Goal: Task Accomplishment & Management: Manage account settings

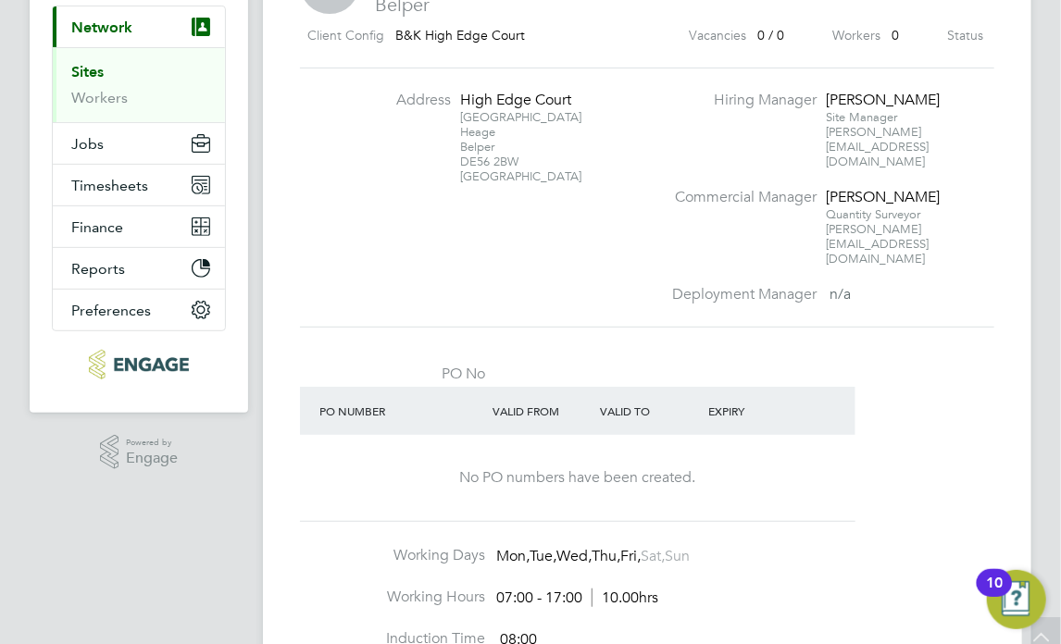
scroll to position [185, 0]
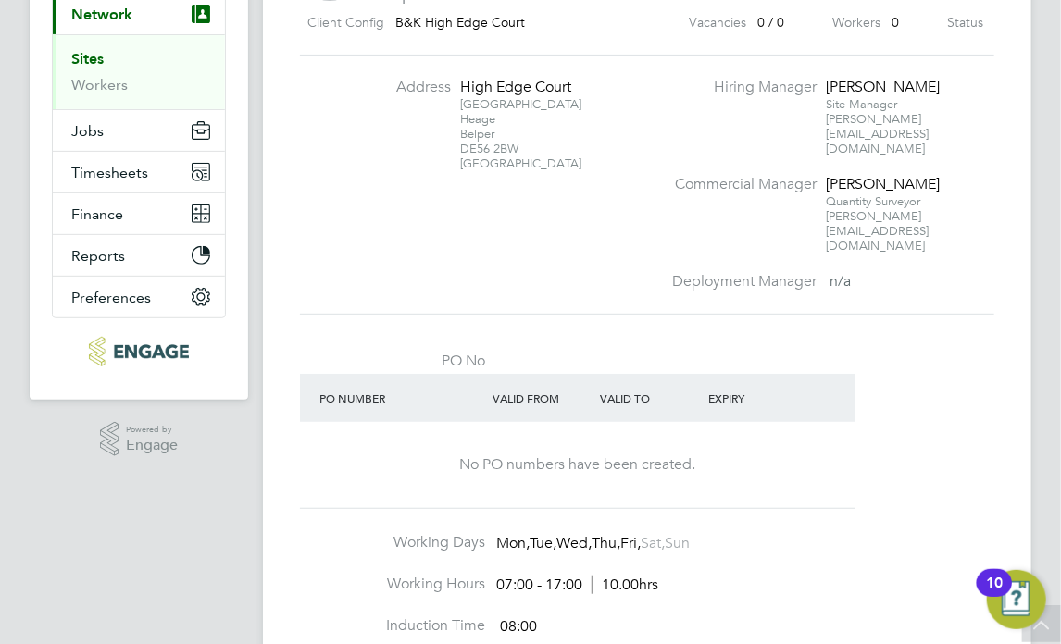
click at [1005, 604] on img "Open Resource Center, 10 new notifications" at bounding box center [1016, 599] width 59 height 59
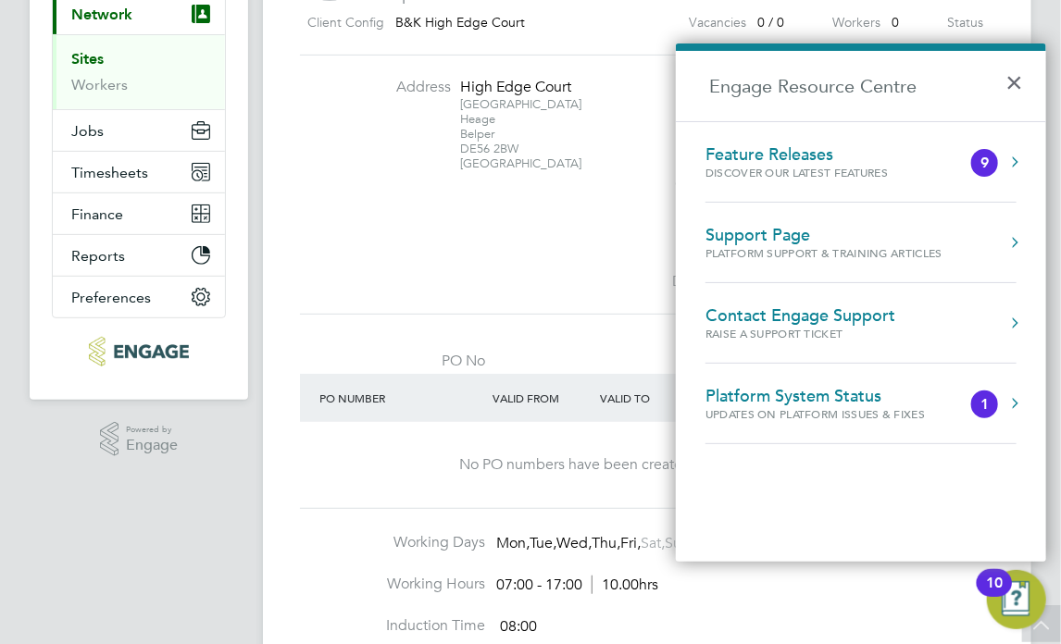
click at [449, 473] on li "PO No PO Number Valid From Valid To Expiry No PO numbers have been created." at bounding box center [647, 435] width 694 height 196
click at [1014, 77] on button "×" at bounding box center [1018, 76] width 27 height 41
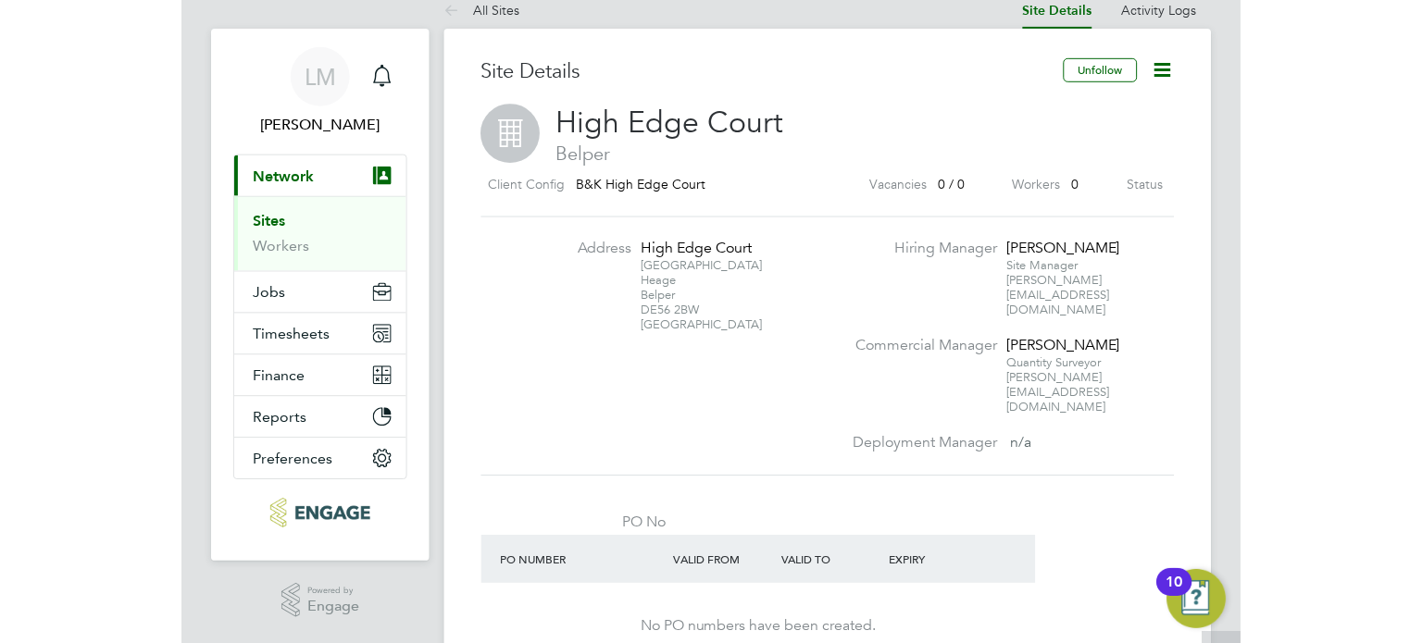
scroll to position [0, 0]
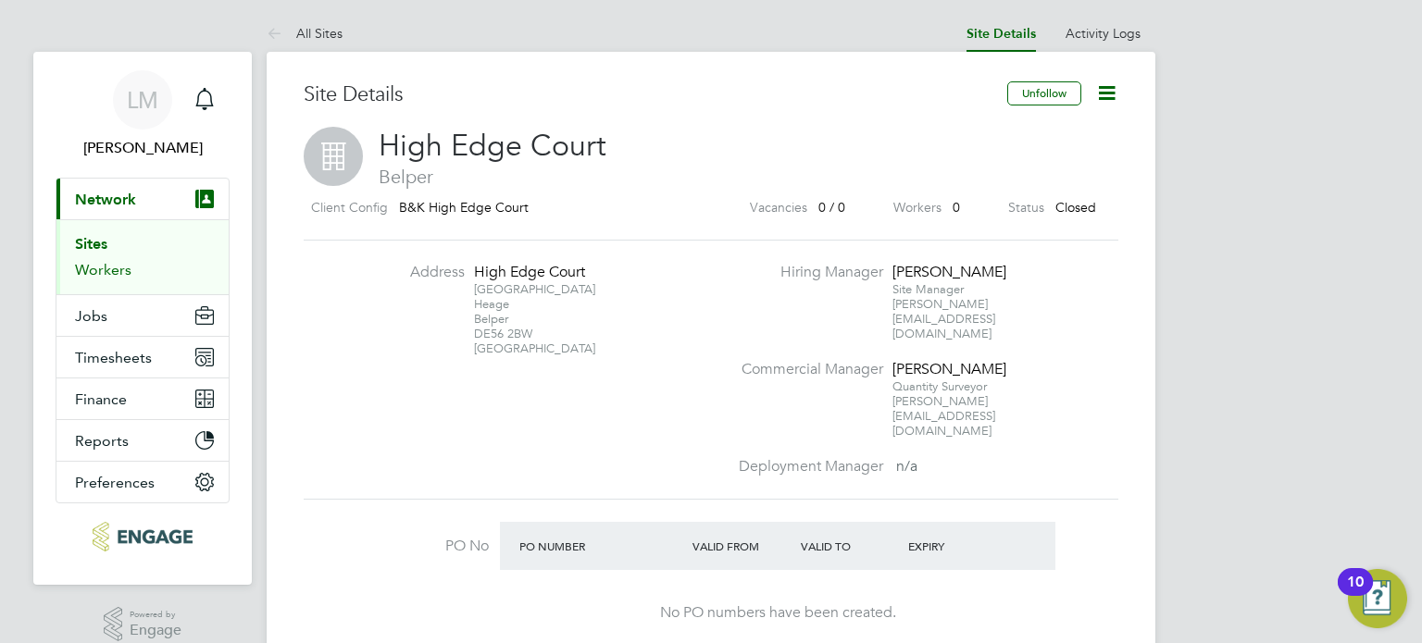
click at [102, 268] on link "Workers" at bounding box center [103, 270] width 56 height 18
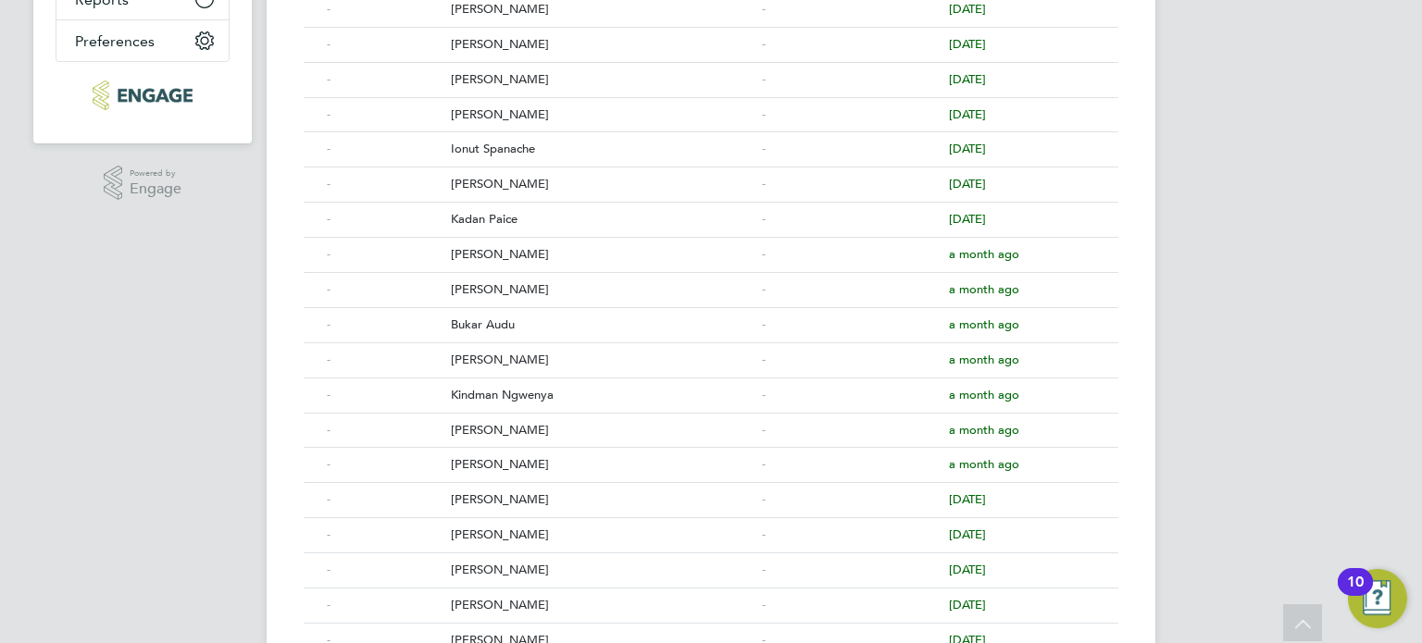
scroll to position [463, 0]
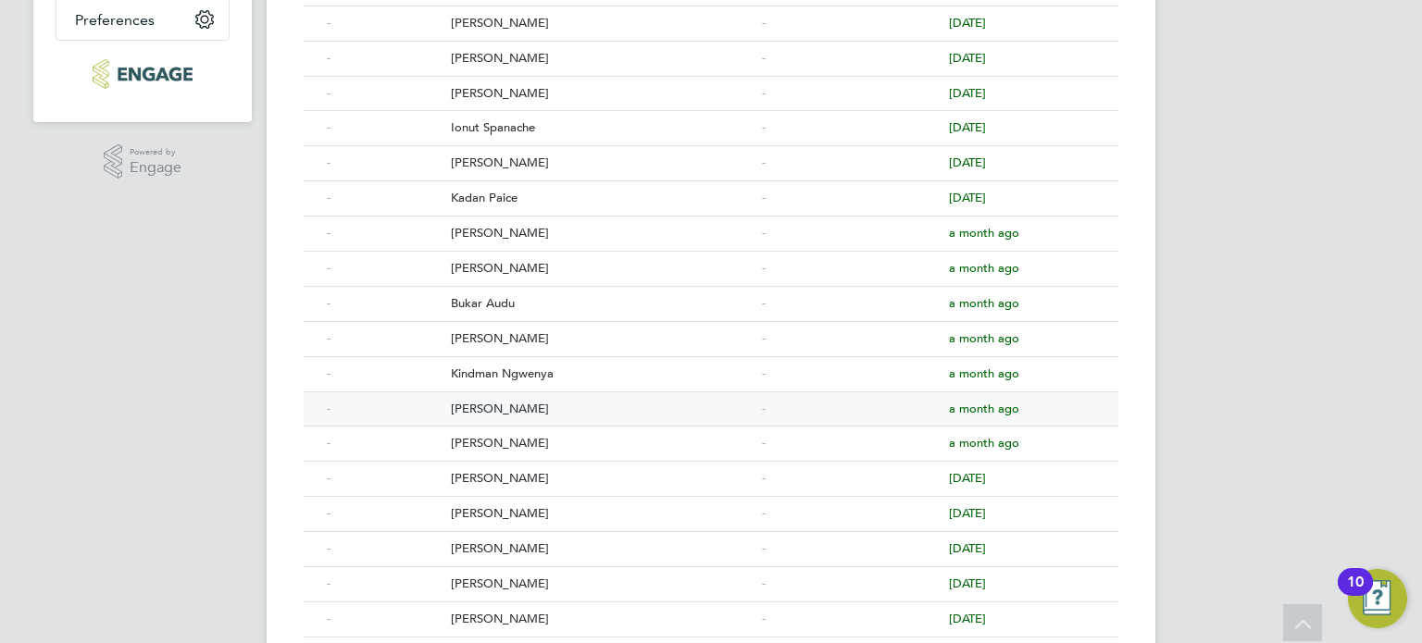
click at [474, 406] on div "[PERSON_NAME]" at bounding box center [601, 410] width 311 height 34
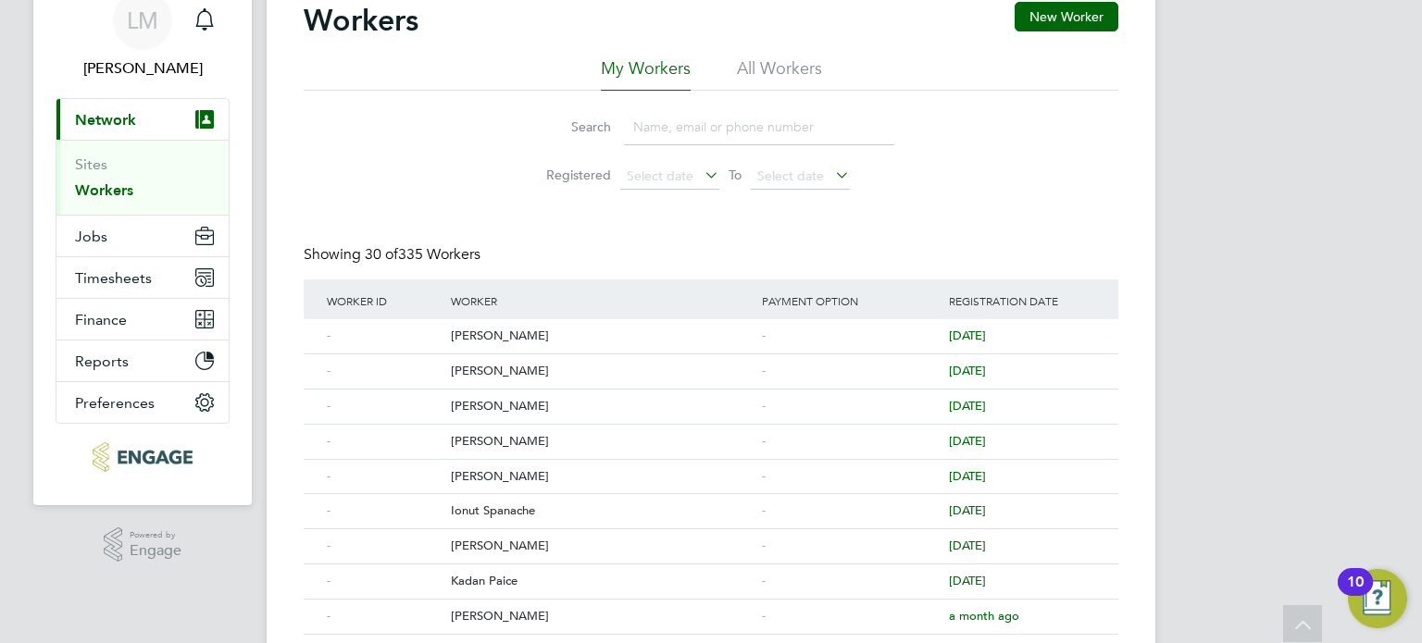
scroll to position [0, 0]
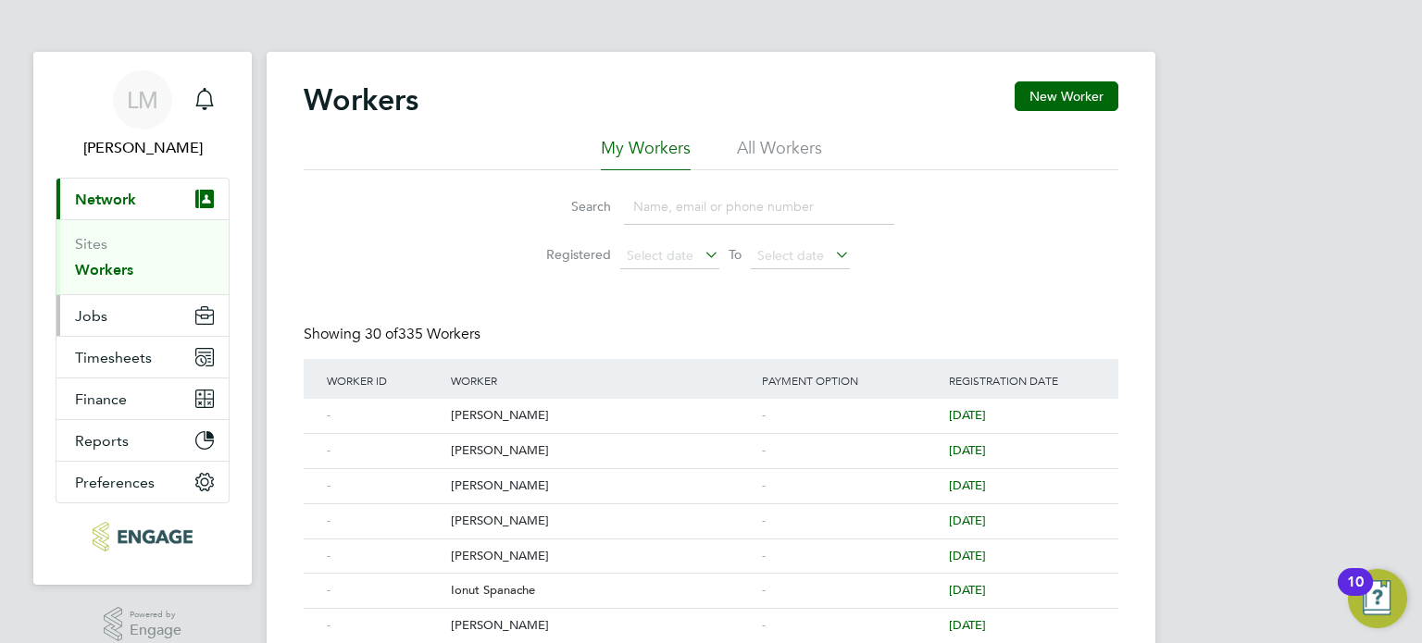
click at [94, 318] on span "Jobs" at bounding box center [91, 316] width 32 height 18
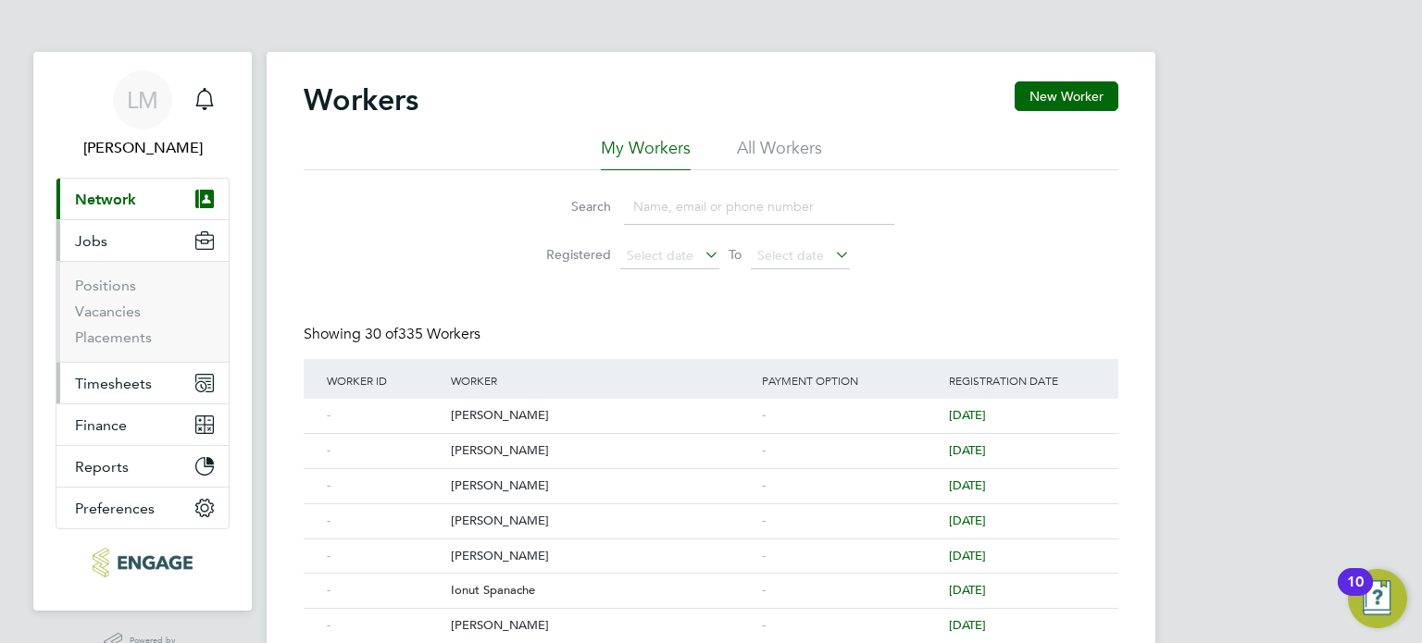
click at [115, 393] on button "Timesheets" at bounding box center [142, 383] width 172 height 41
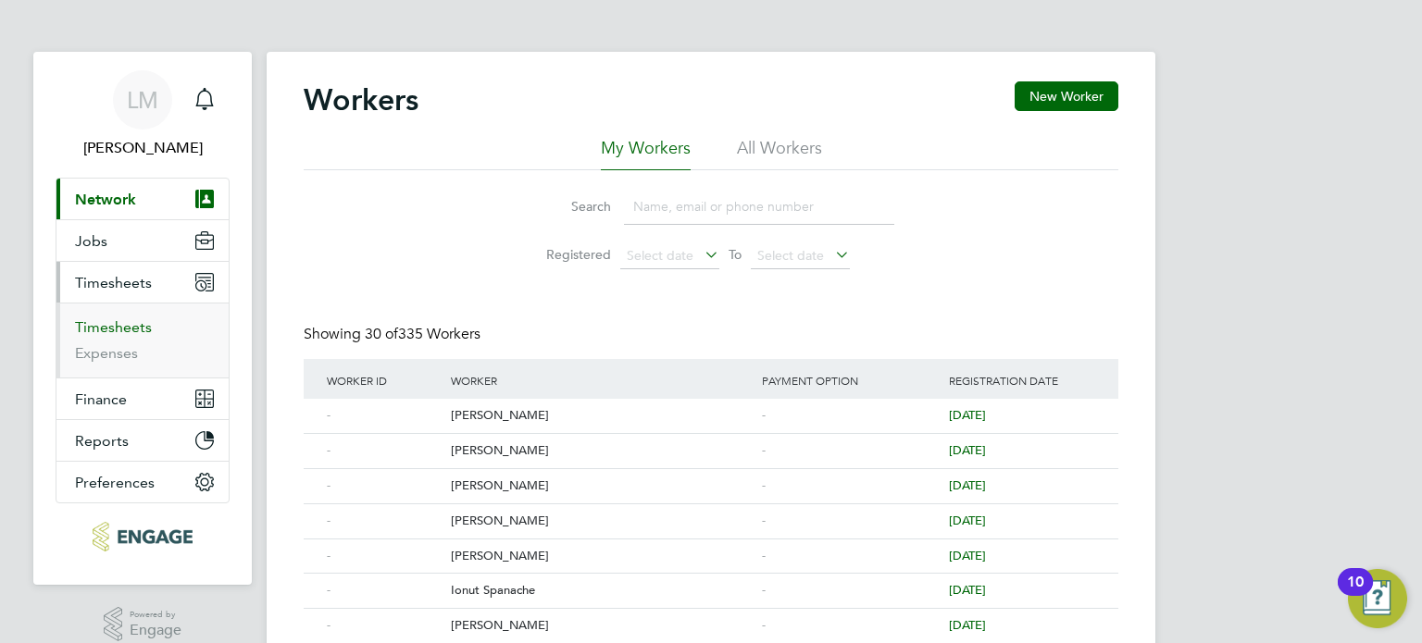
click at [117, 327] on link "Timesheets" at bounding box center [113, 327] width 77 height 18
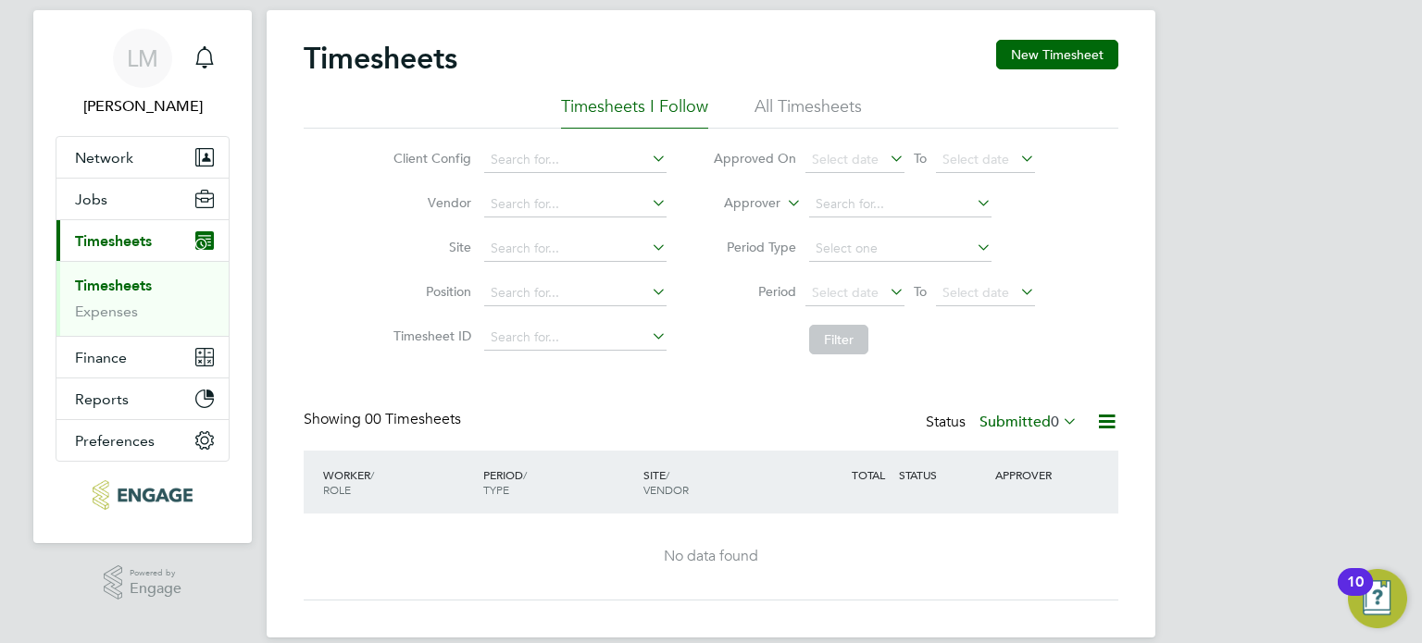
scroll to position [65, 0]
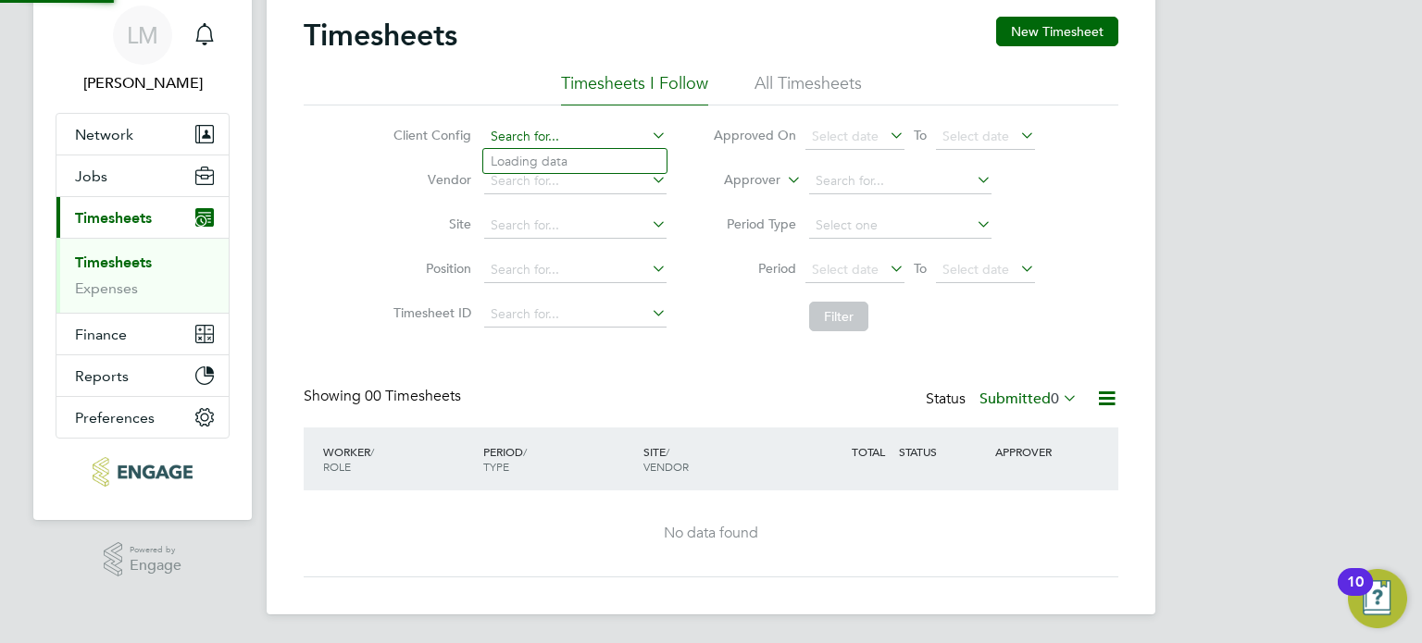
click at [592, 138] on input at bounding box center [575, 137] width 182 height 26
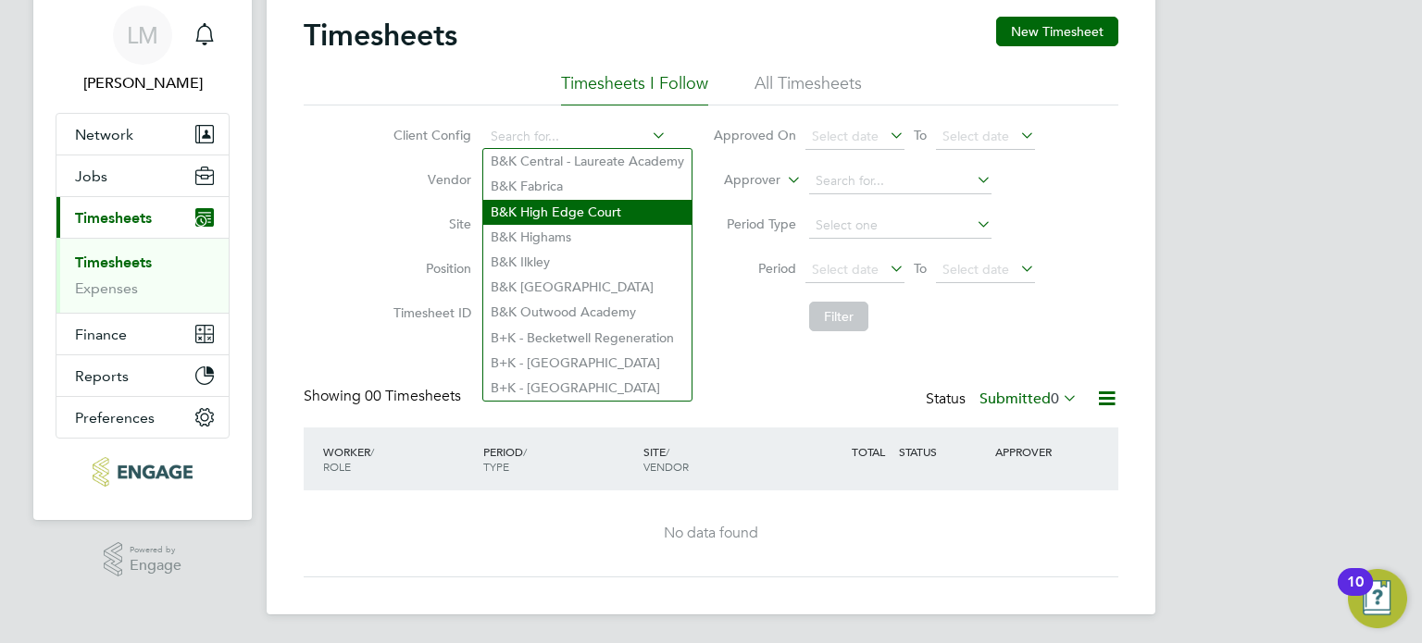
click at [618, 200] on li "B&K High Edge Court" at bounding box center [587, 212] width 208 height 25
type input "B&K High Edge Court"
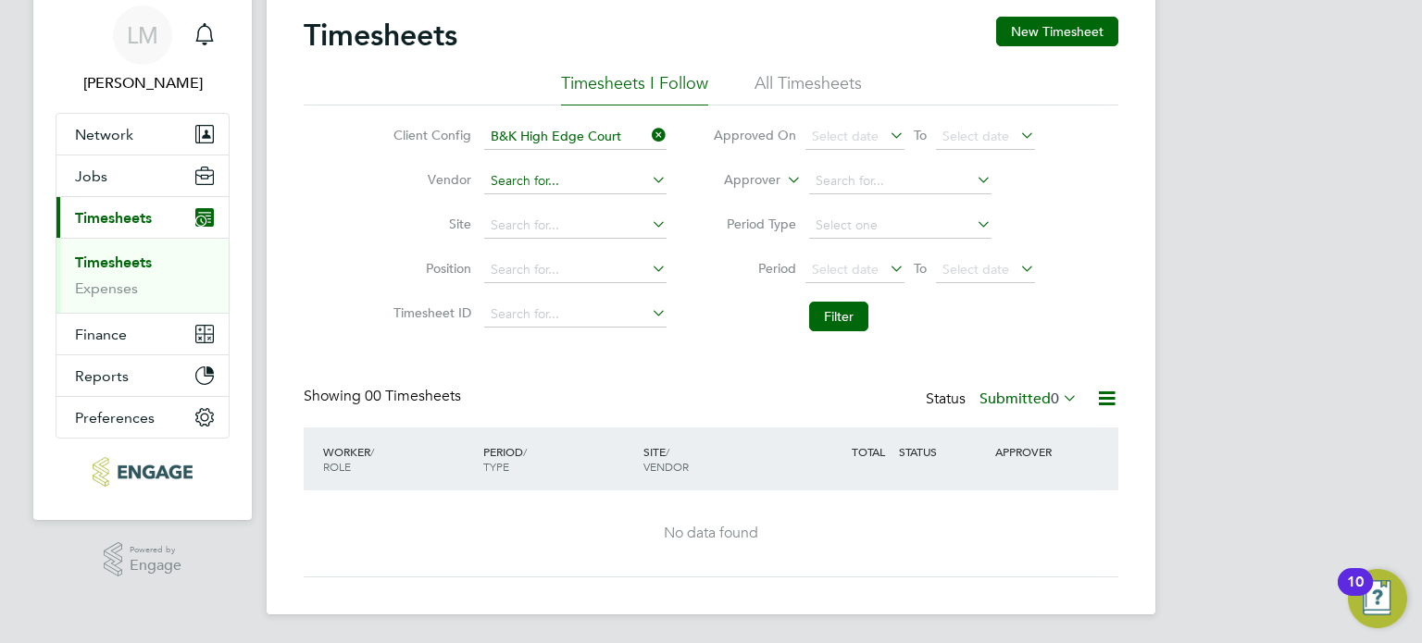
click at [618, 185] on input at bounding box center [575, 181] width 182 height 26
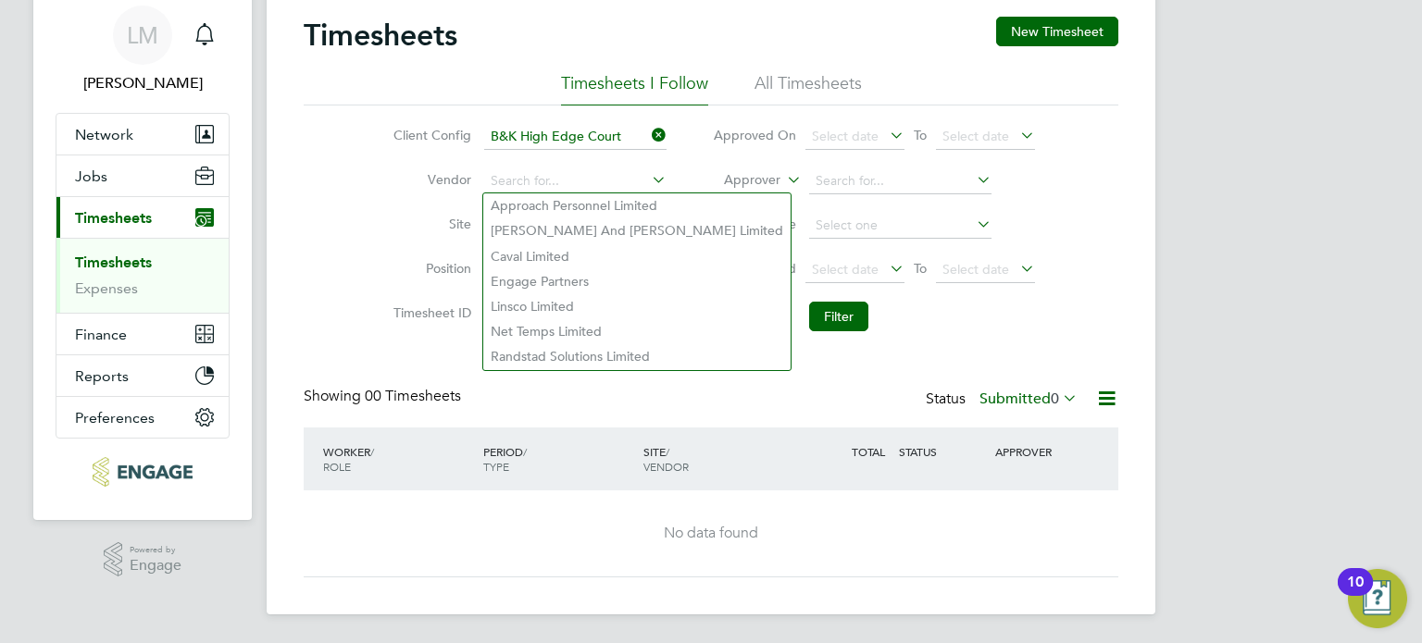
click at [334, 204] on div "Client Config B&K High Edge Court Vendor Site Position Timesheet ID Approved On…" at bounding box center [711, 223] width 815 height 235
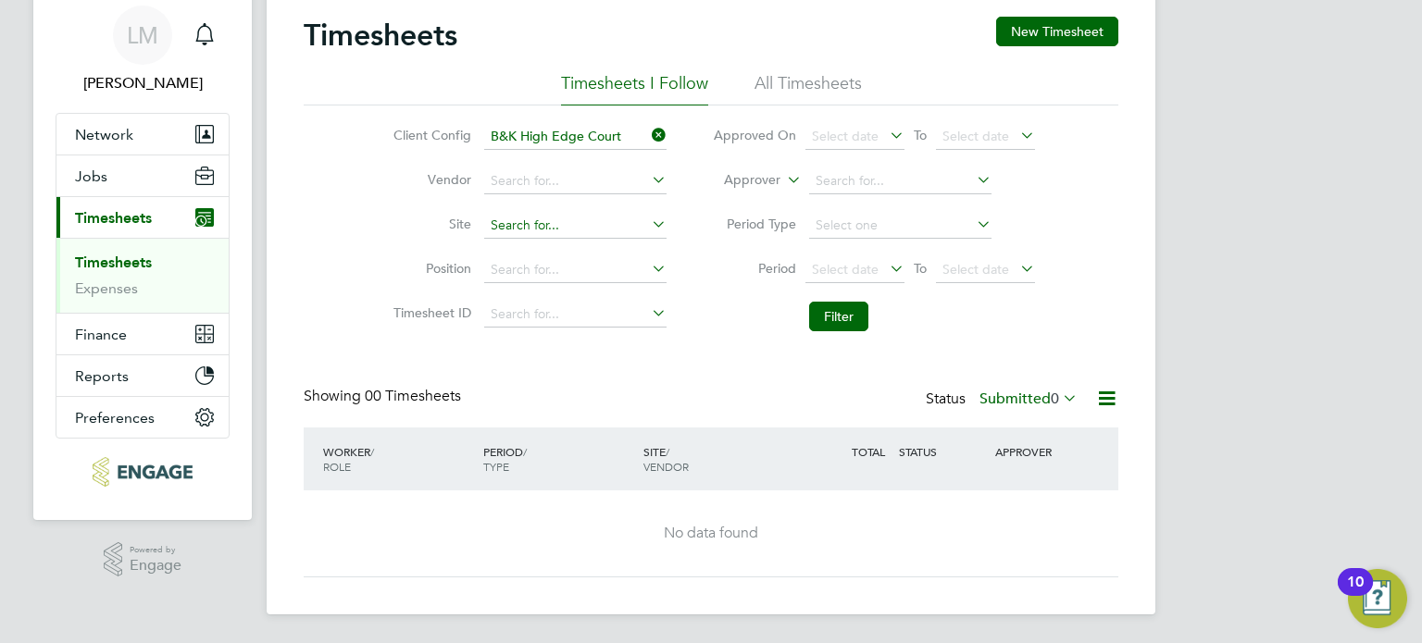
click at [515, 220] on input at bounding box center [575, 226] width 182 height 26
click at [542, 376] on li "High Edge Court" at bounding box center [574, 376] width 183 height 25
type input "High Edge Court"
click at [558, 278] on input at bounding box center [575, 270] width 182 height 26
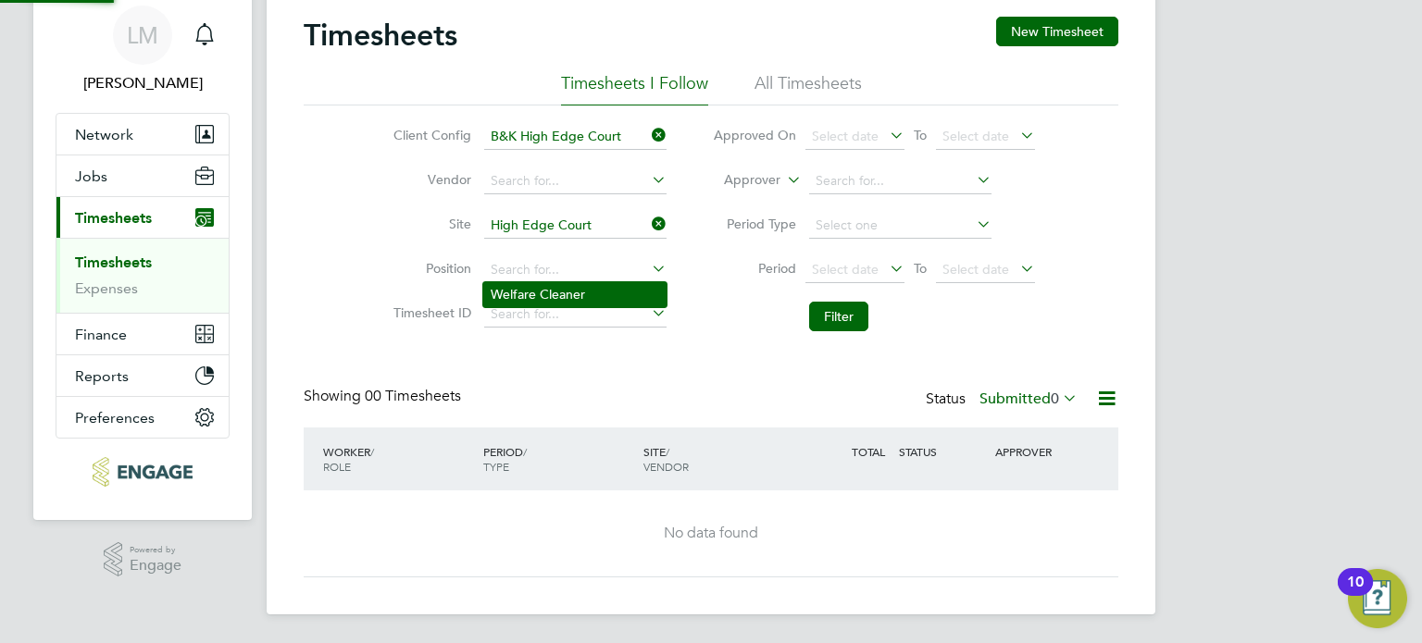
click at [556, 294] on li "Welfare Cleaner" at bounding box center [574, 294] width 183 height 25
type input "Welfare Cleaner"
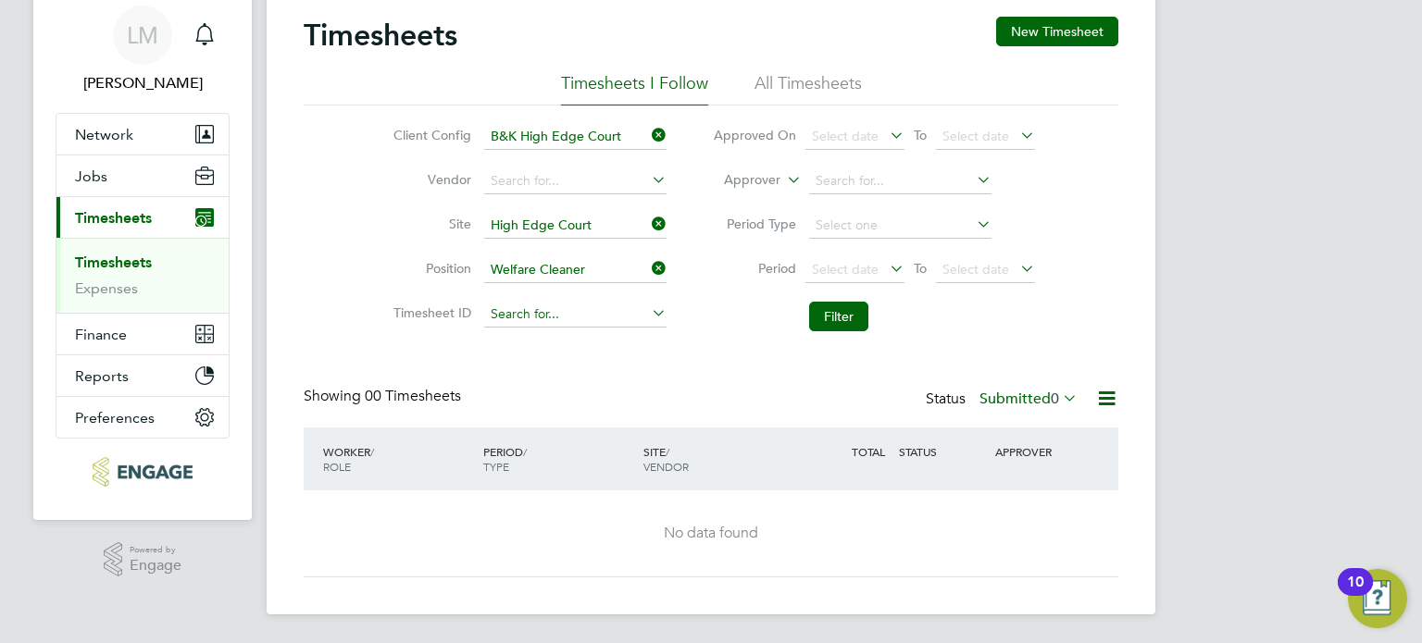
click at [552, 313] on input at bounding box center [575, 315] width 182 height 26
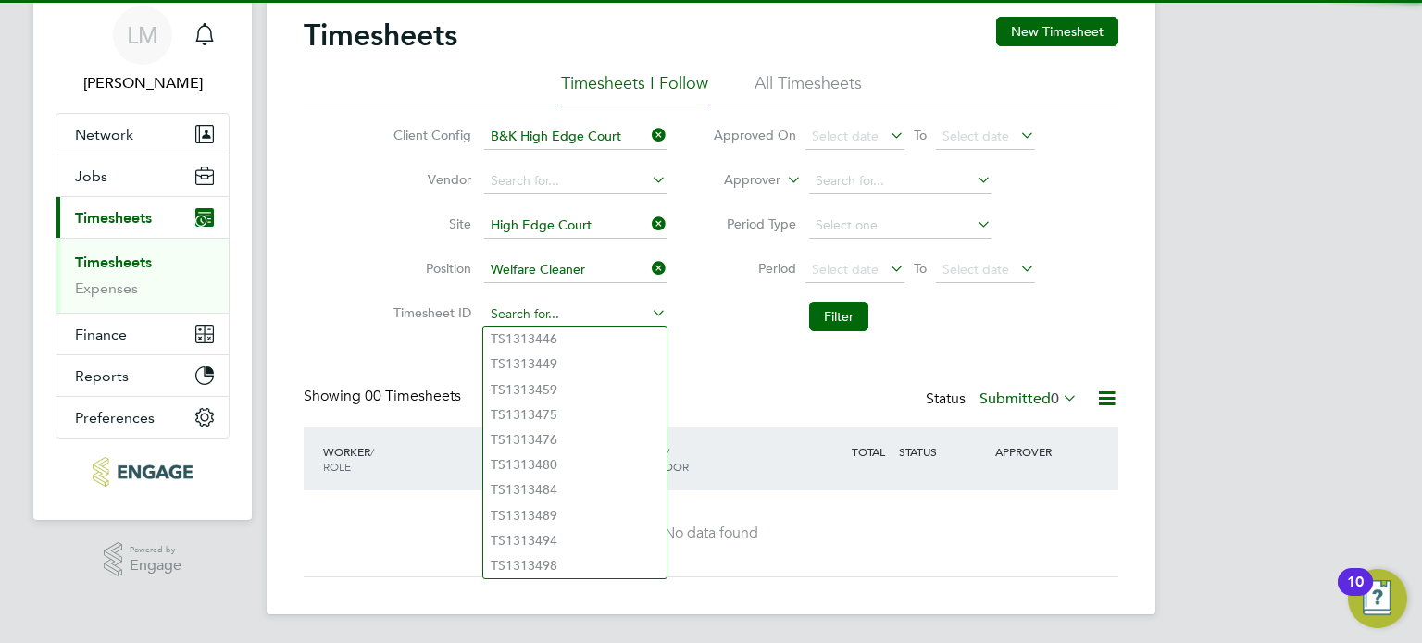
click at [555, 310] on input at bounding box center [575, 315] width 182 height 26
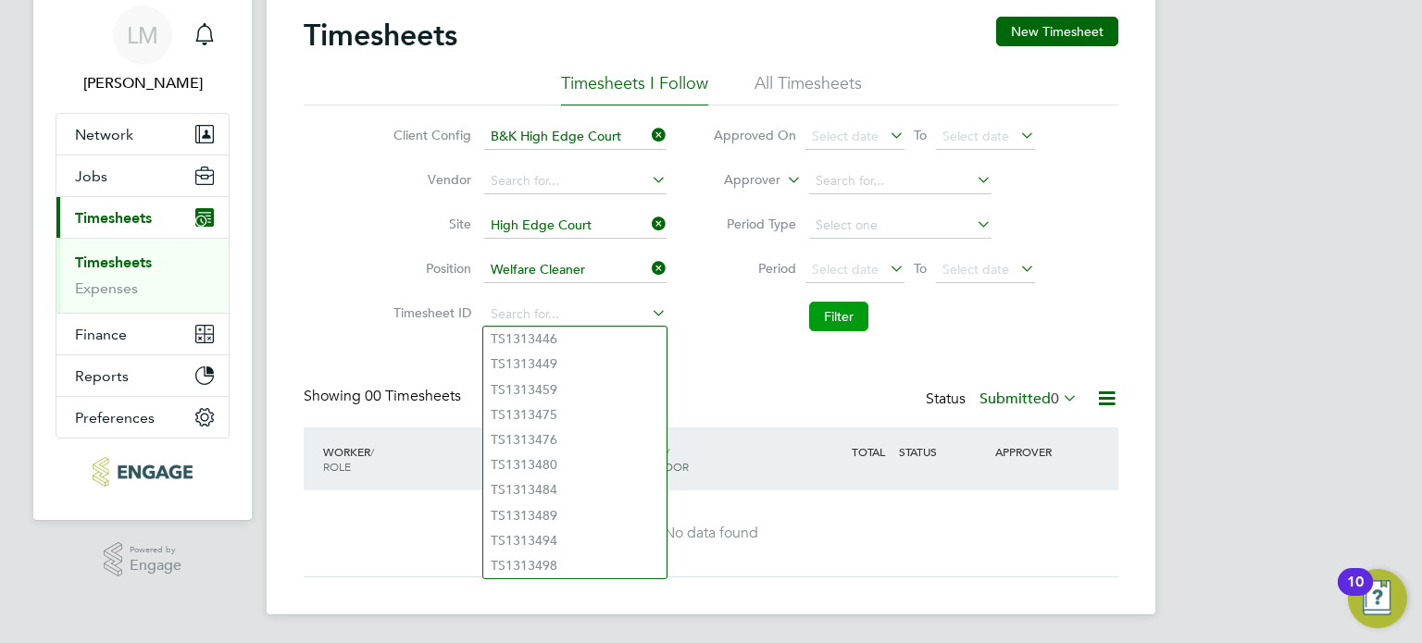
click at [846, 315] on button "Filter" at bounding box center [838, 317] width 59 height 30
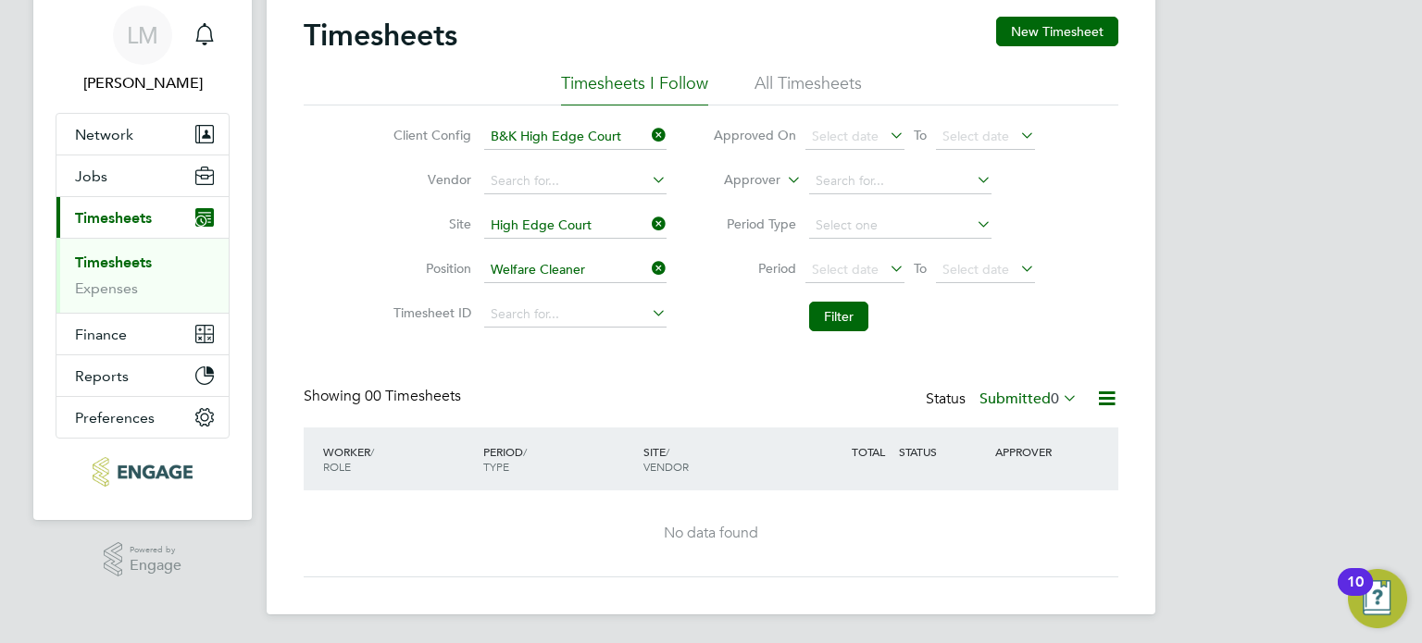
click at [818, 81] on li "All Timesheets" at bounding box center [807, 88] width 107 height 33
click at [1012, 394] on label "Submitted 0" at bounding box center [1028, 399] width 98 height 19
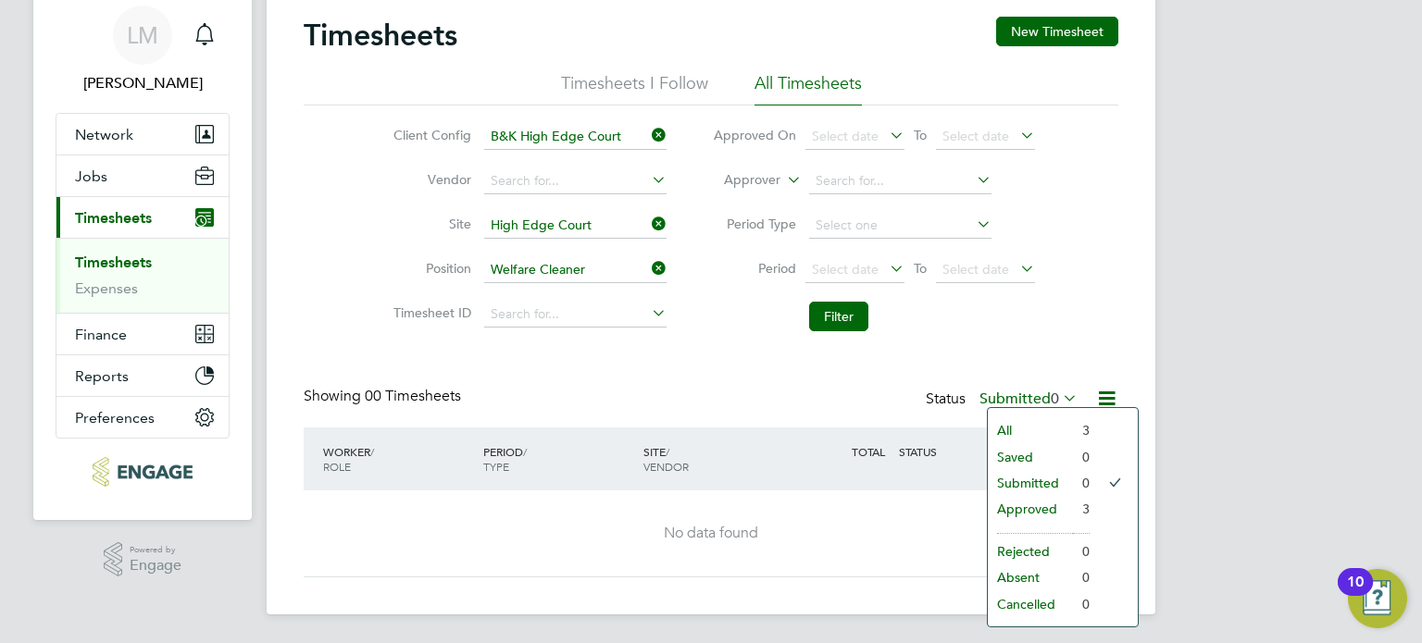
click at [1053, 421] on li "All" at bounding box center [1030, 431] width 85 height 26
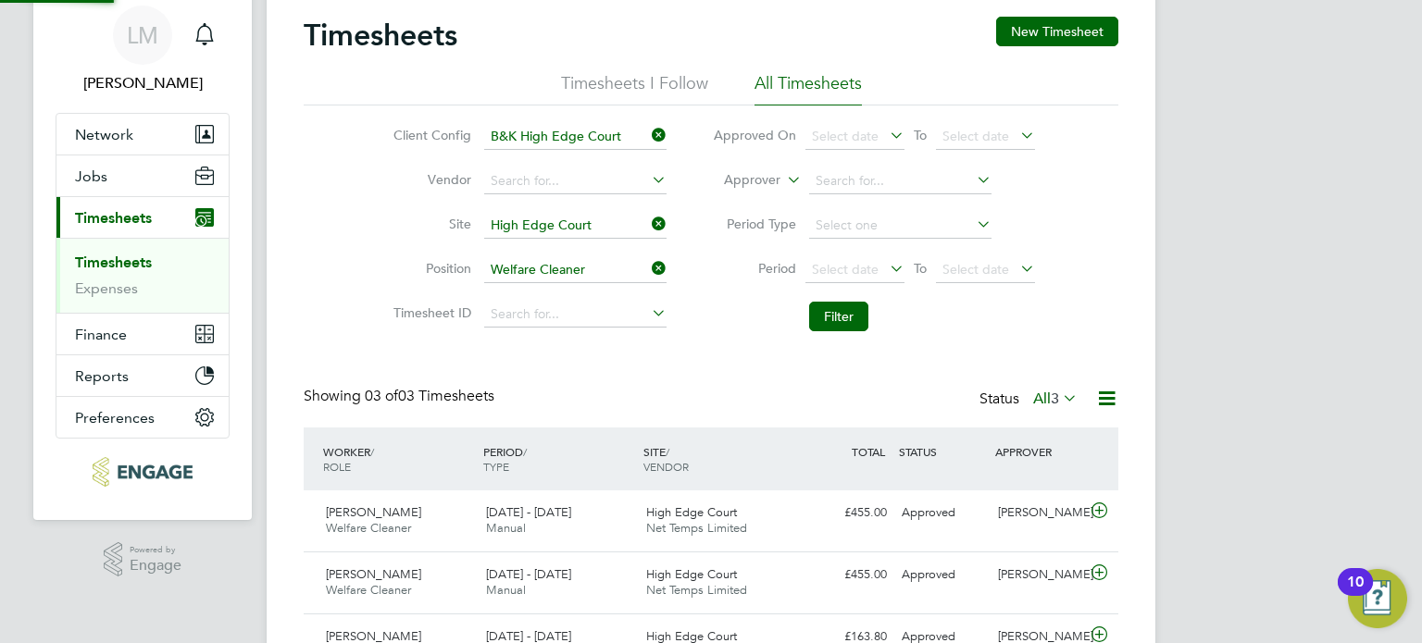
scroll to position [0, 0]
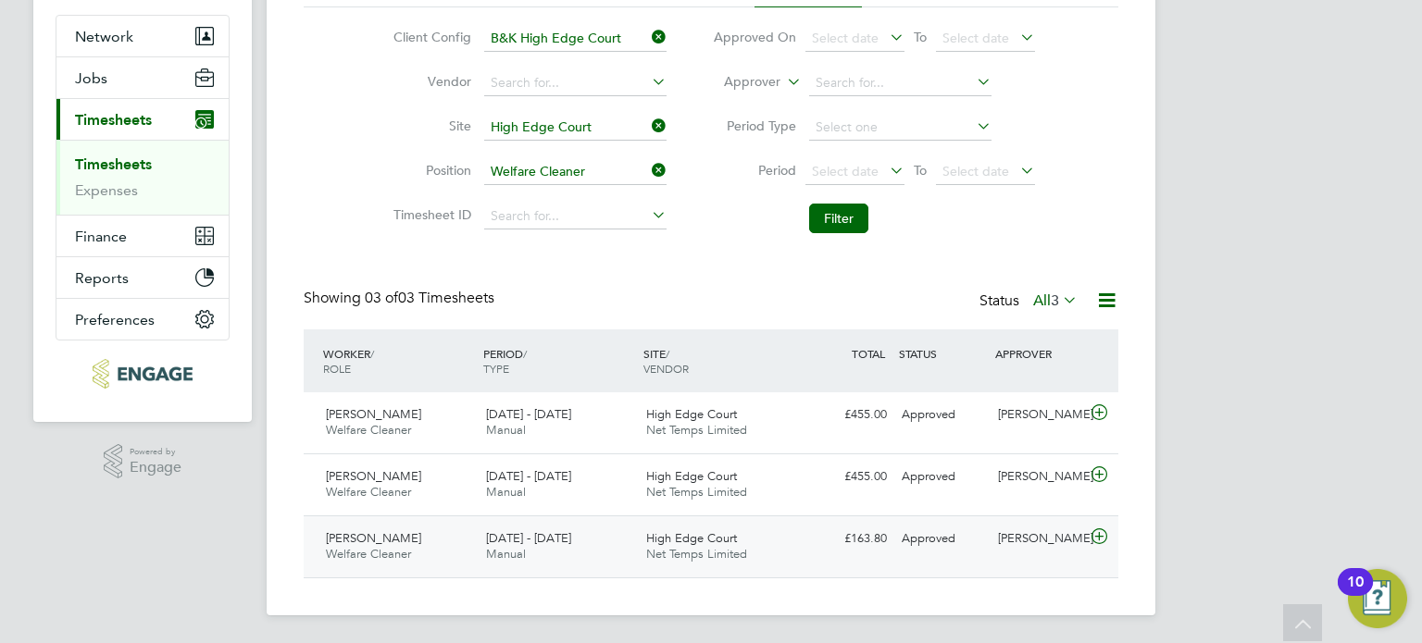
click at [584, 529] on div "21 - 27 Jul 2025 Manual" at bounding box center [559, 547] width 160 height 46
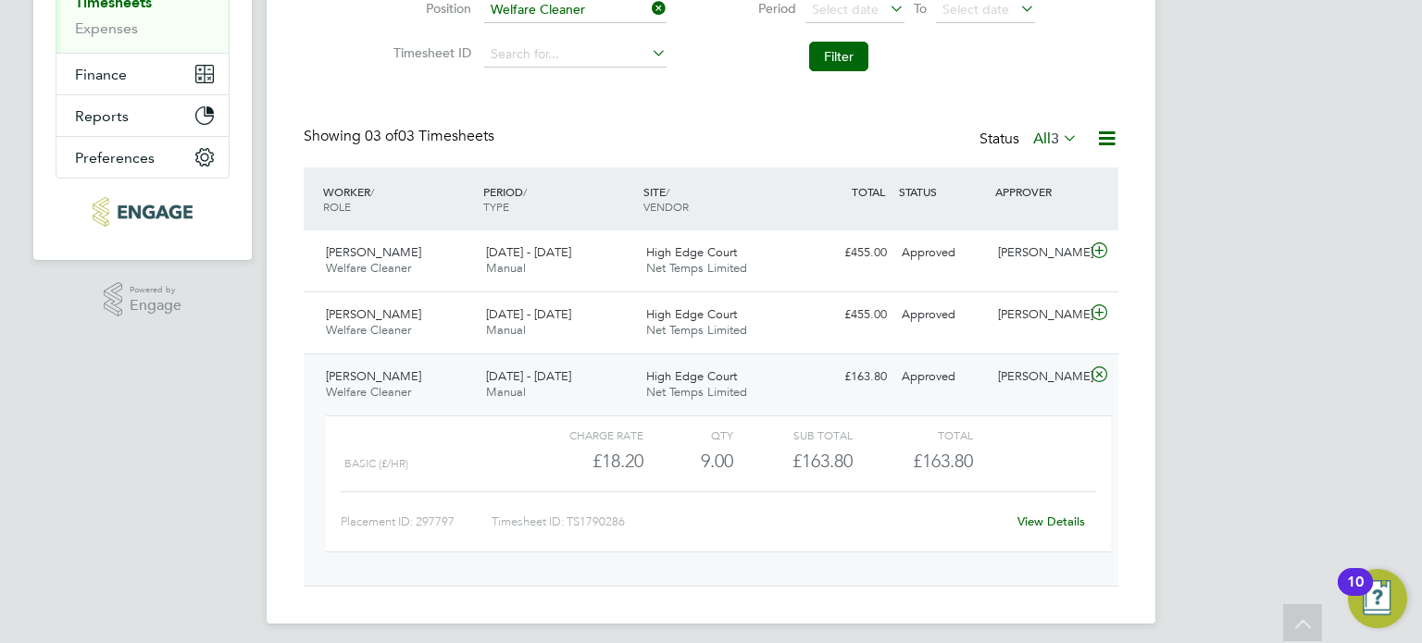
scroll to position [333, 0]
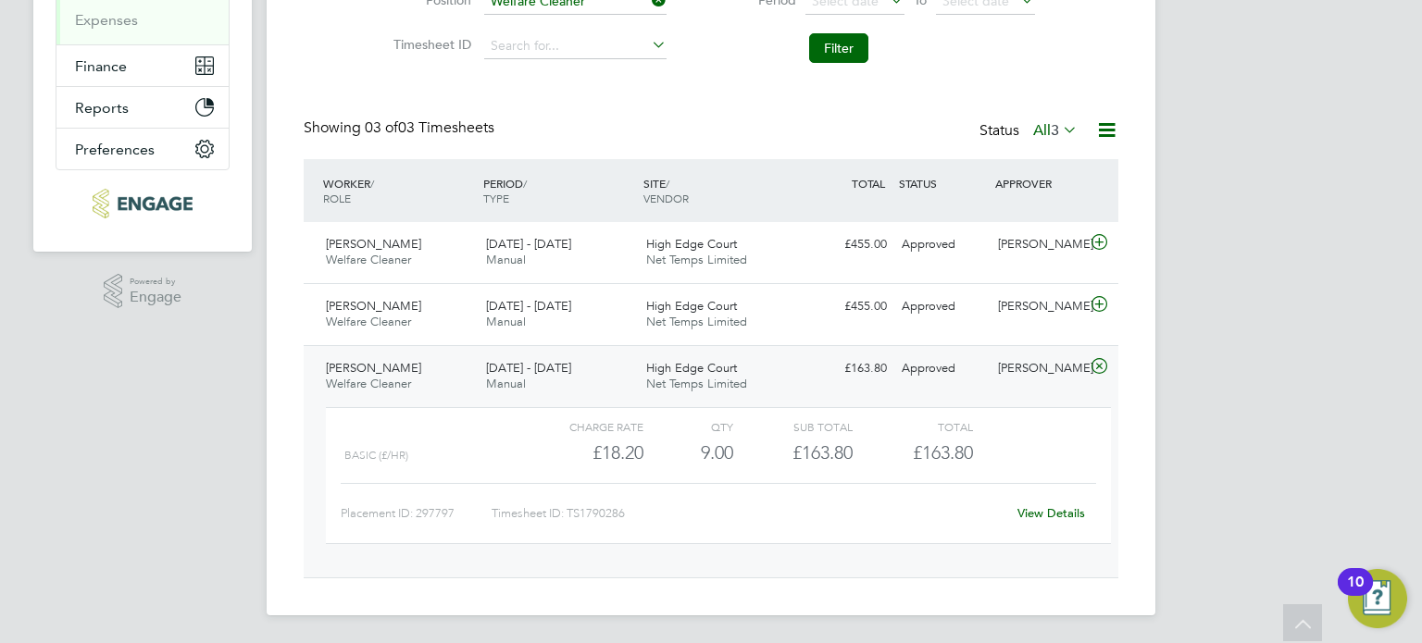
click at [1060, 512] on link "View Details" at bounding box center [1051, 513] width 68 height 16
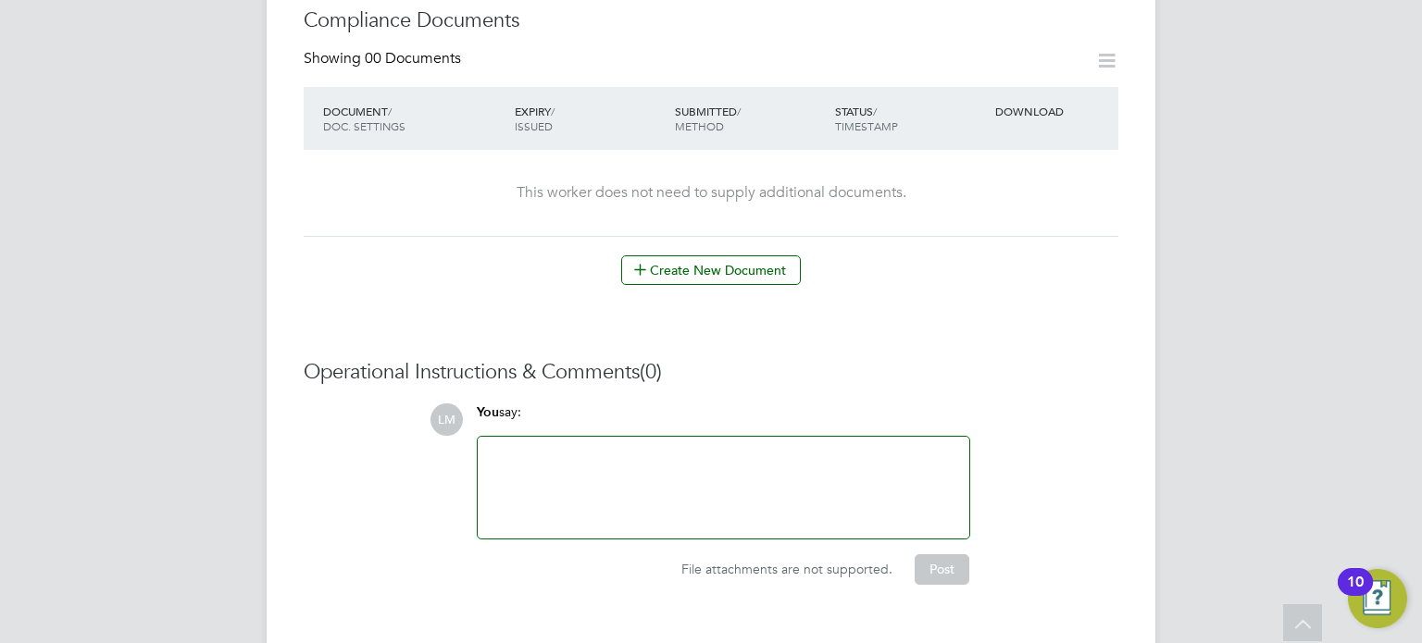
scroll to position [982, 0]
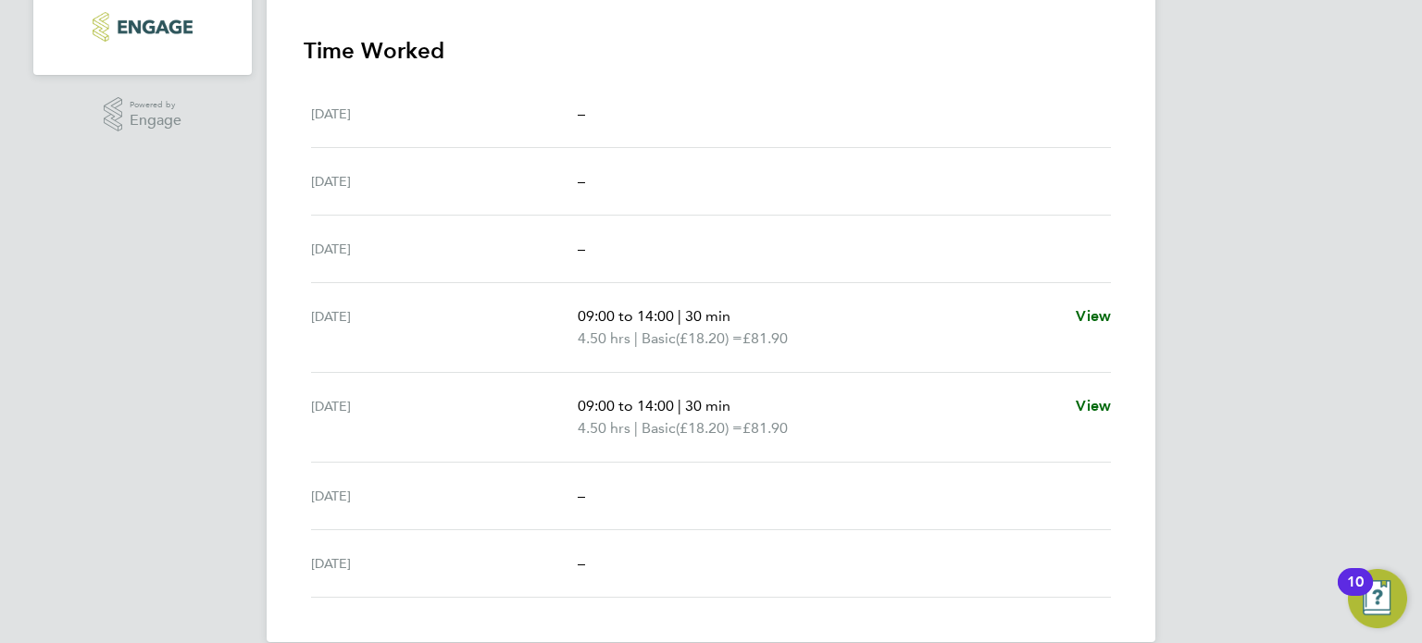
scroll to position [536, 0]
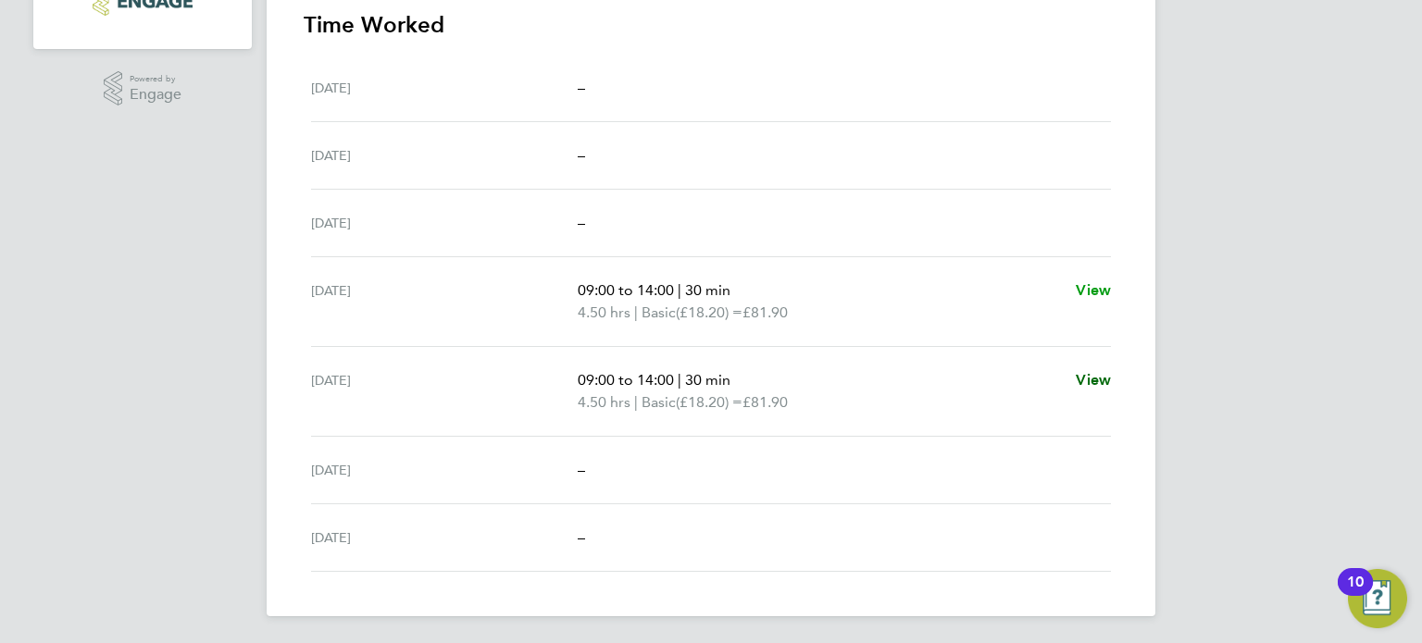
click at [1106, 292] on span "View" at bounding box center [1093, 290] width 35 height 18
select select "30"
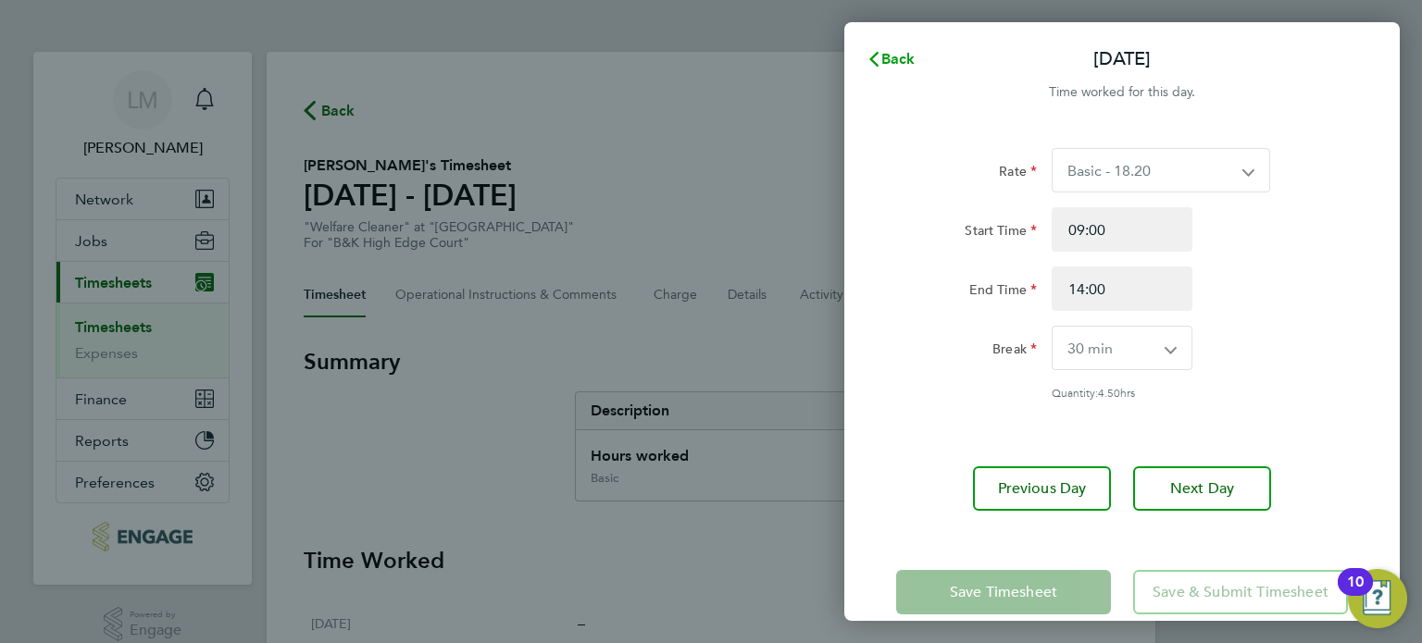
click at [892, 62] on span "Back" at bounding box center [898, 59] width 34 height 18
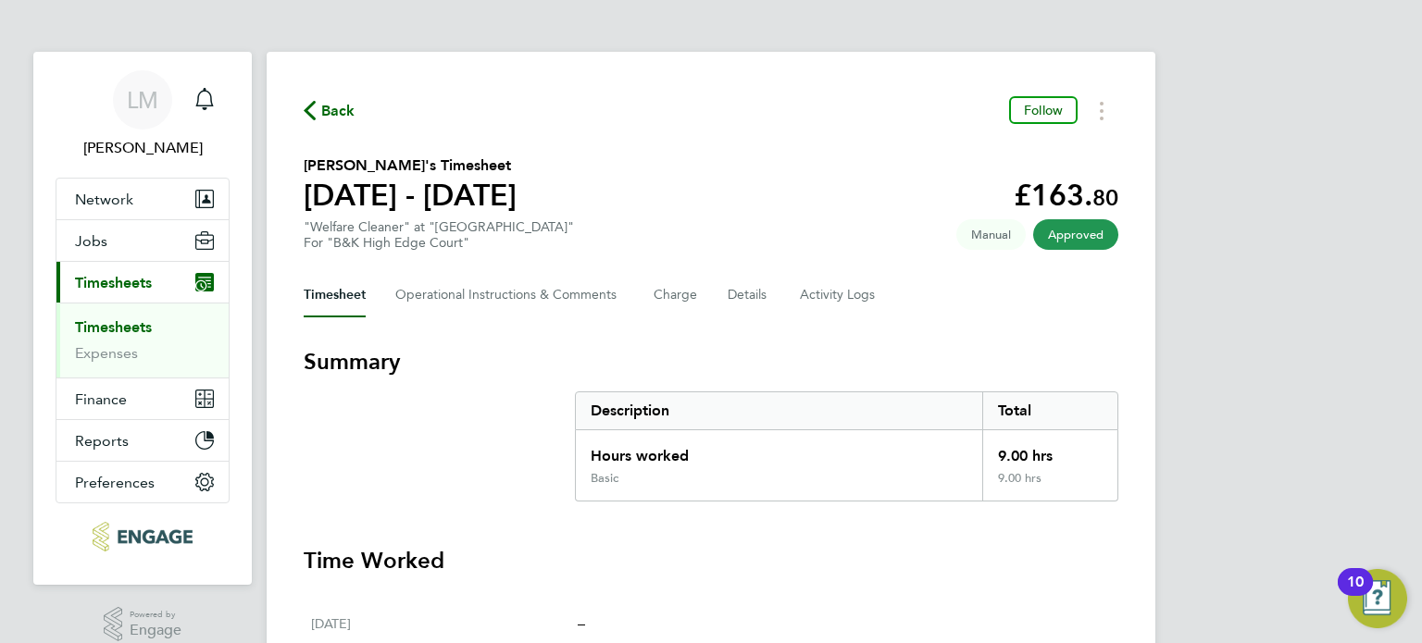
click at [330, 105] on span "Back" at bounding box center [338, 111] width 34 height 22
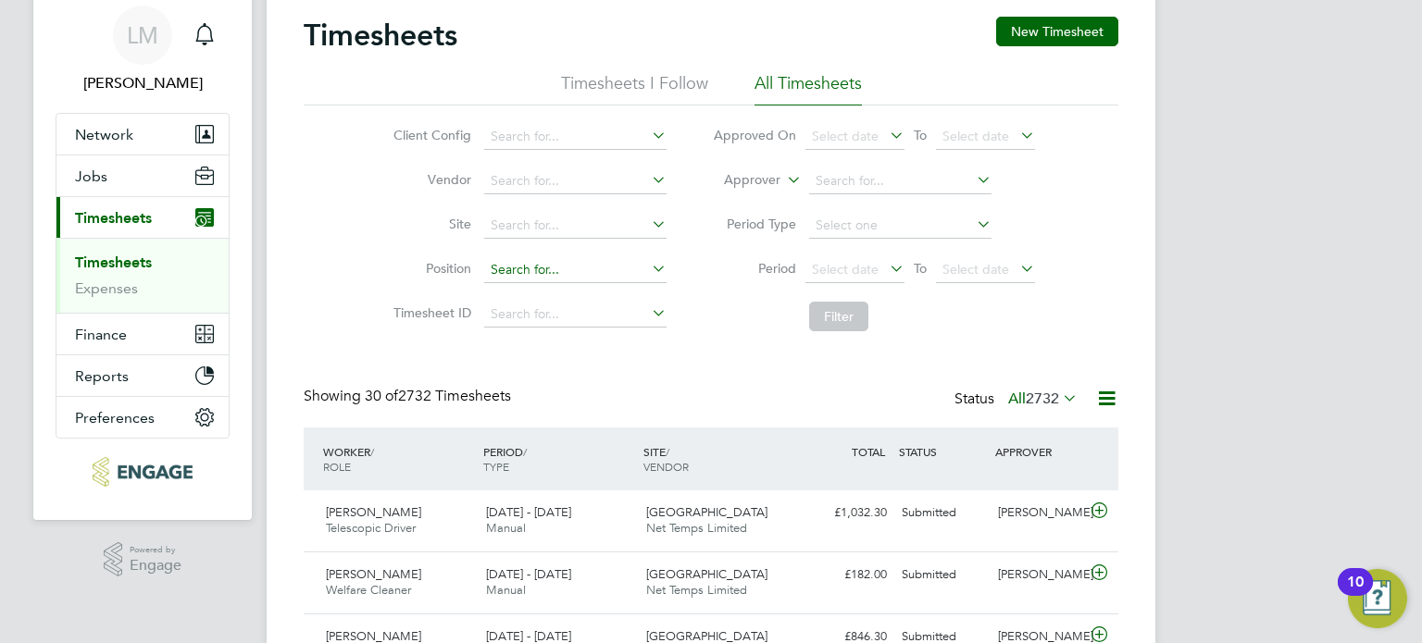
click at [545, 271] on input at bounding box center [575, 270] width 182 height 26
click at [555, 219] on input at bounding box center [575, 226] width 182 height 26
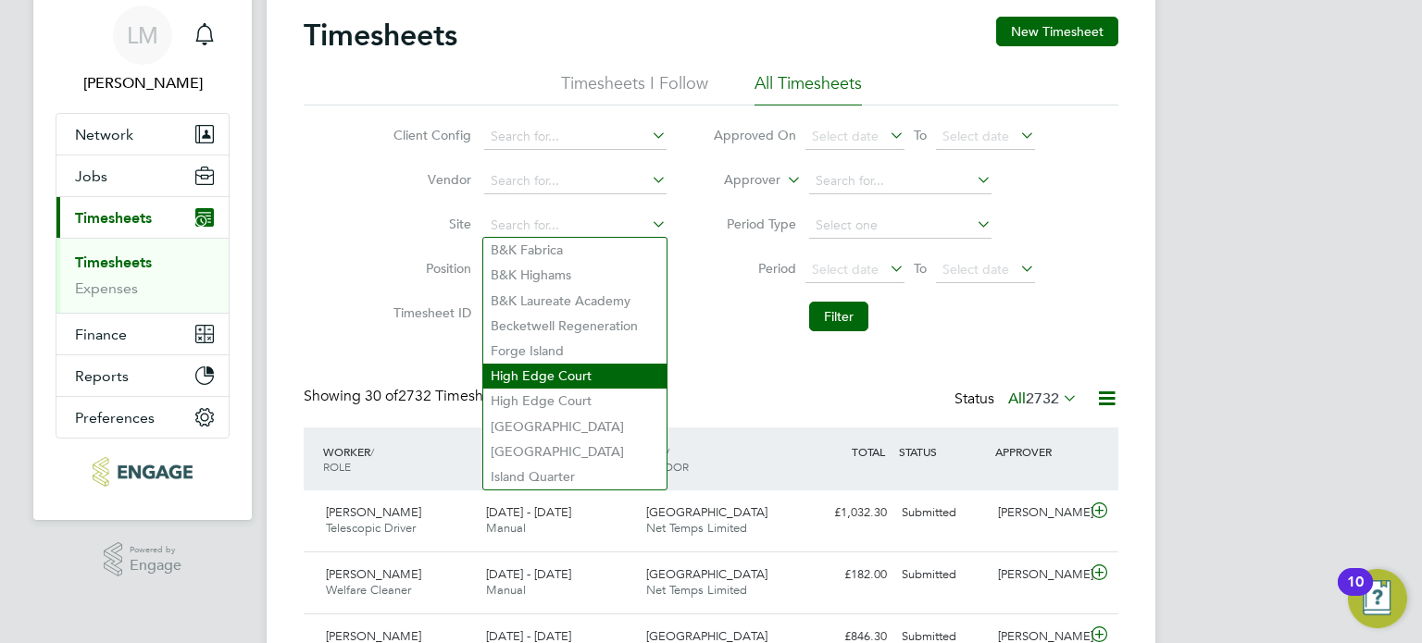
click at [547, 376] on li "High Edge Court" at bounding box center [574, 376] width 183 height 25
type input "High Edge Court"
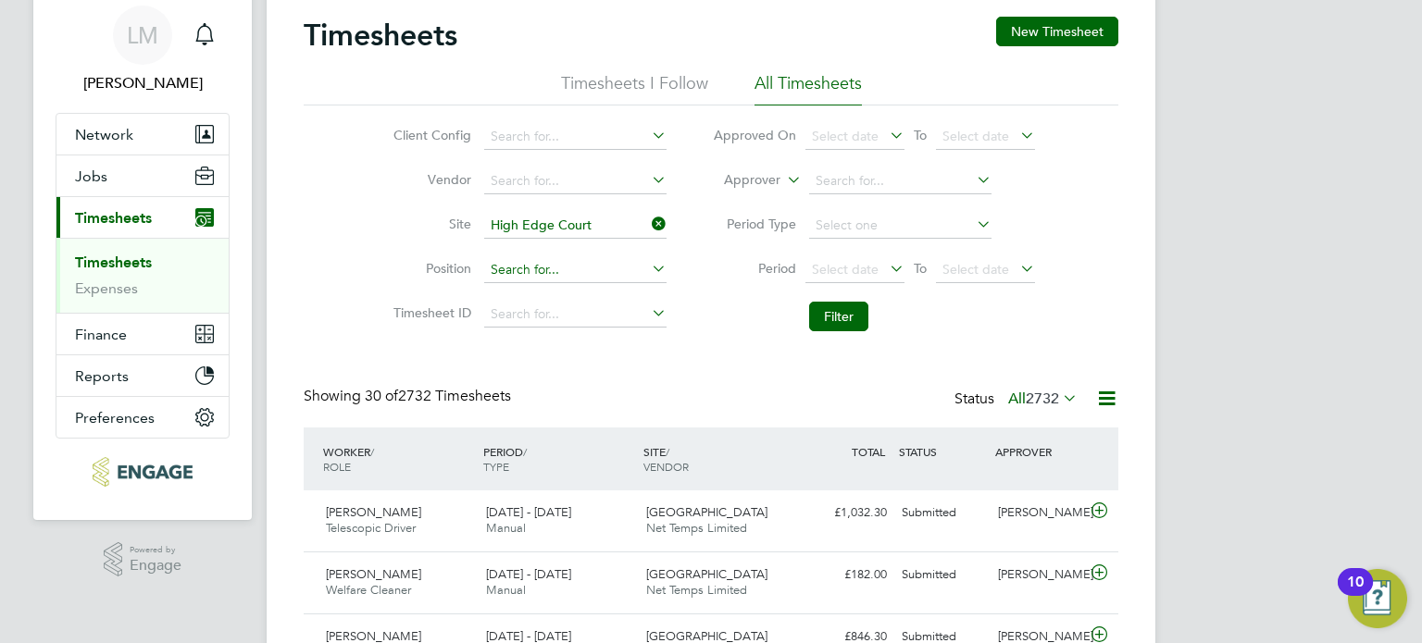
click at [560, 257] on input at bounding box center [575, 270] width 182 height 26
click at [562, 153] on li "Client Config" at bounding box center [527, 137] width 325 height 44
click at [564, 144] on input at bounding box center [575, 137] width 182 height 26
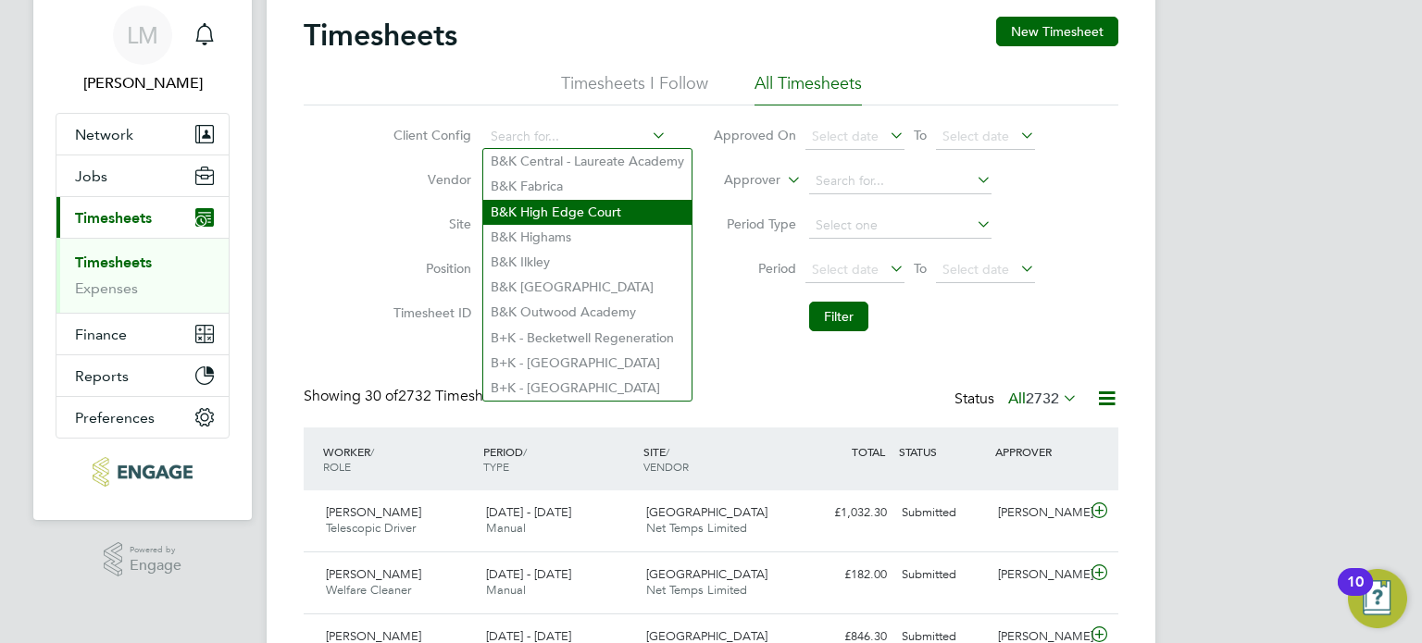
click at [558, 214] on li "B&K High Edge Court" at bounding box center [587, 212] width 208 height 25
type input "B&K High Edge Court"
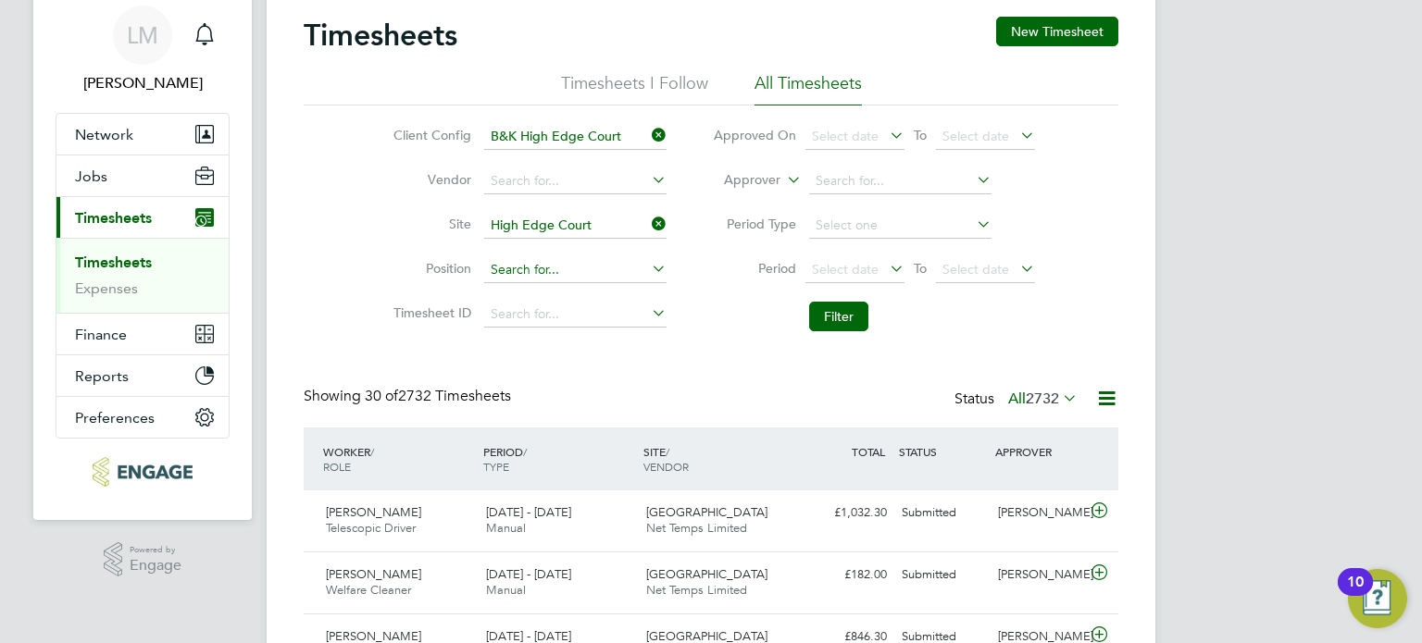
click at [552, 276] on input at bounding box center [575, 270] width 182 height 26
click at [552, 299] on li "Welfare Cleaner" at bounding box center [574, 294] width 183 height 25
type input "Welfare Cleaner"
drag, startPoint x: 796, startPoint y: 307, endPoint x: 817, endPoint y: 312, distance: 21.8
click at [800, 310] on li "Filter" at bounding box center [874, 317] width 368 height 48
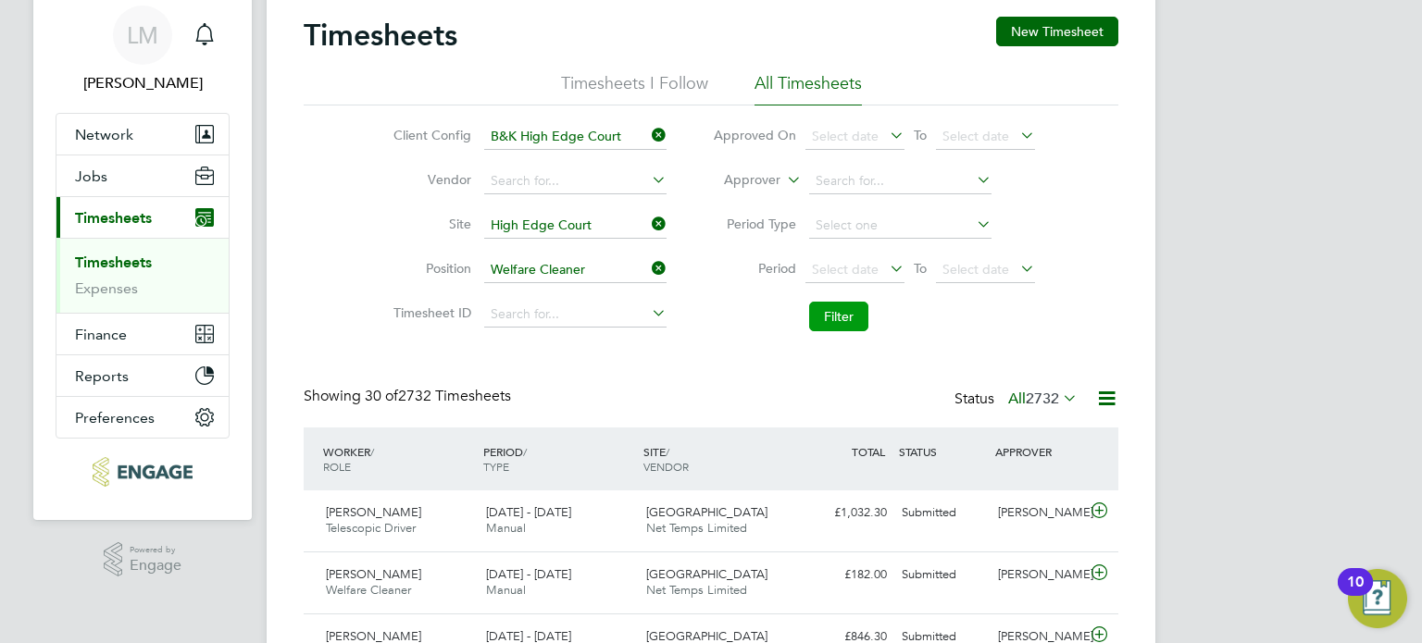
click at [817, 312] on button "Filter" at bounding box center [838, 317] width 59 height 30
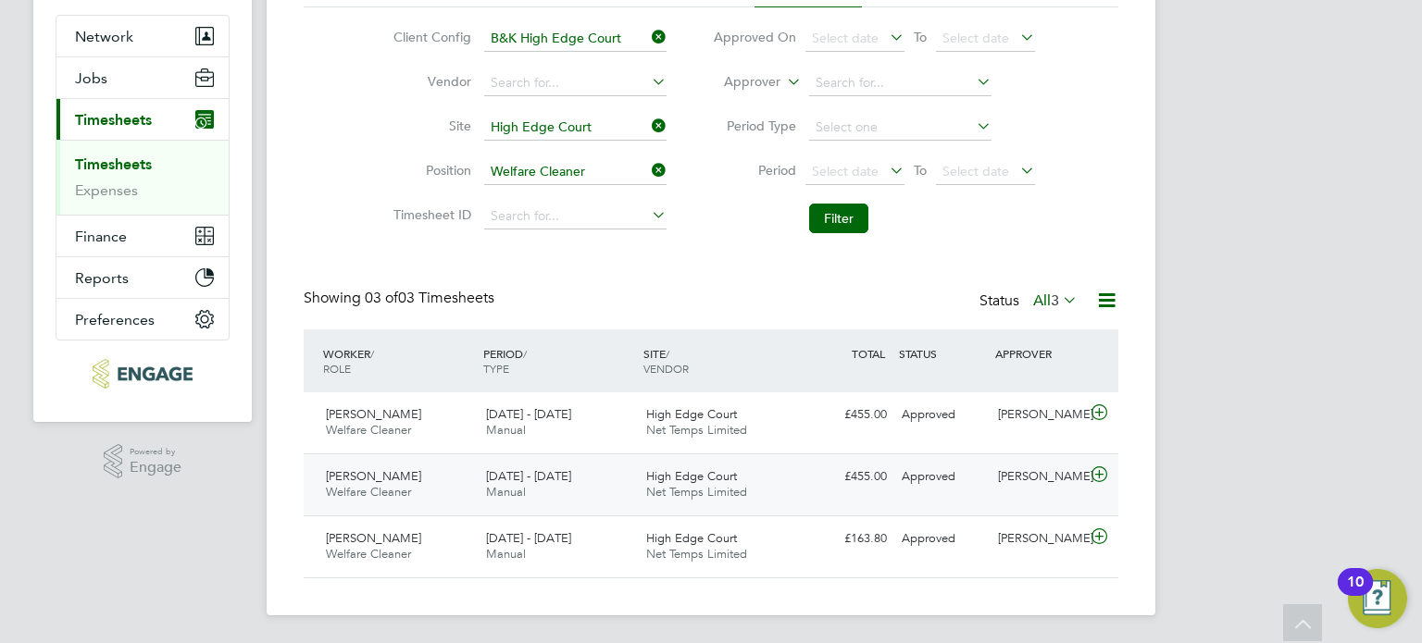
click at [571, 475] on span "28 Jul - 3 Aug 2025" at bounding box center [528, 476] width 85 height 16
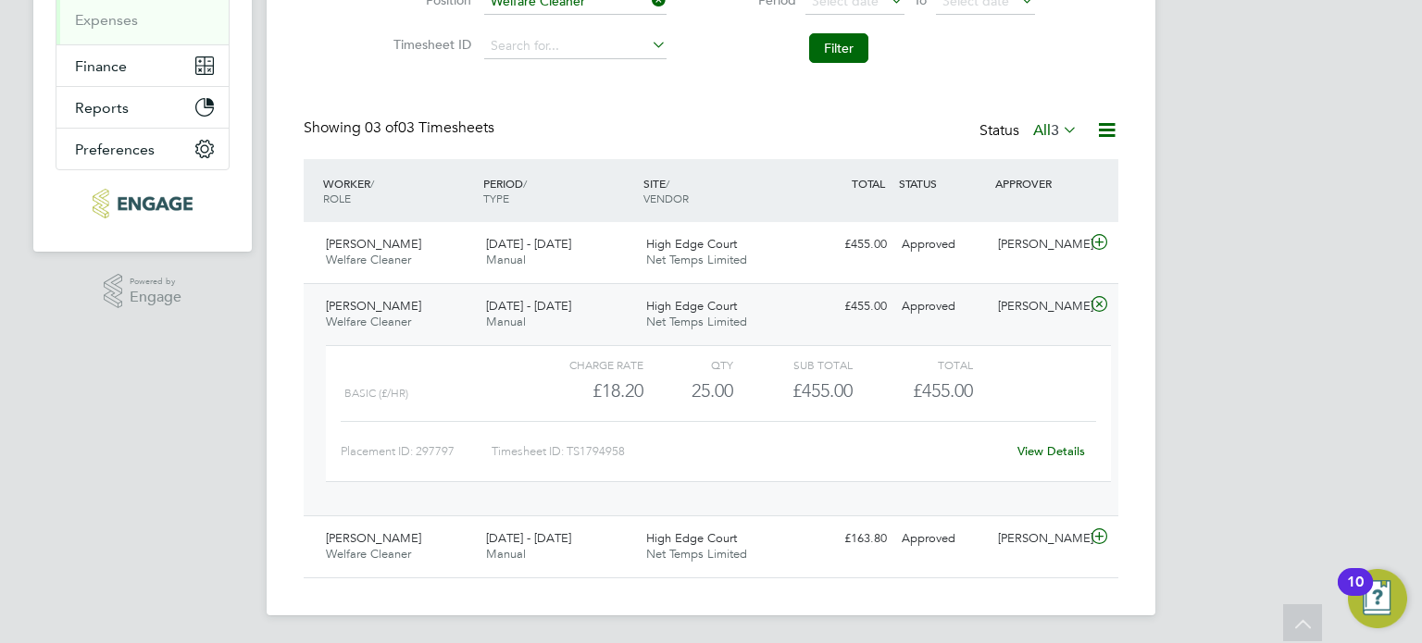
click at [1052, 445] on link "View Details" at bounding box center [1051, 451] width 68 height 16
click at [608, 268] on div "4 - 10 Aug 2025 Manual" at bounding box center [559, 253] width 160 height 46
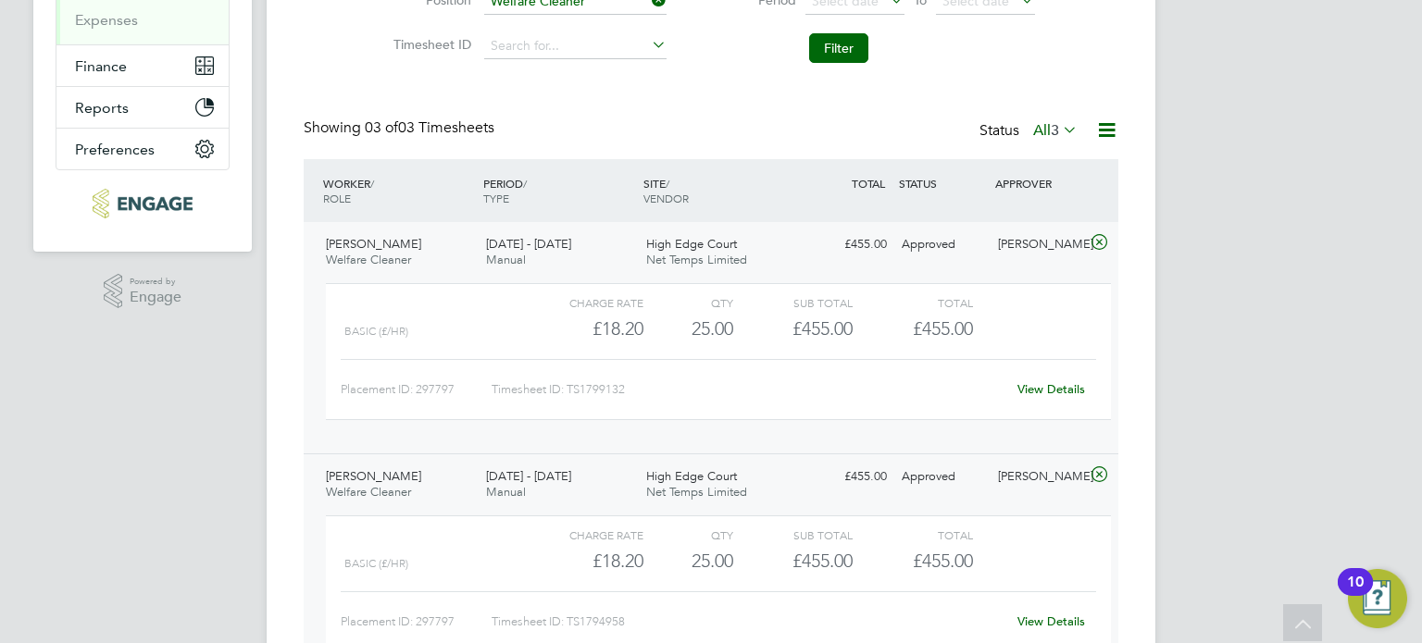
click at [1052, 389] on link "View Details" at bounding box center [1051, 389] width 68 height 16
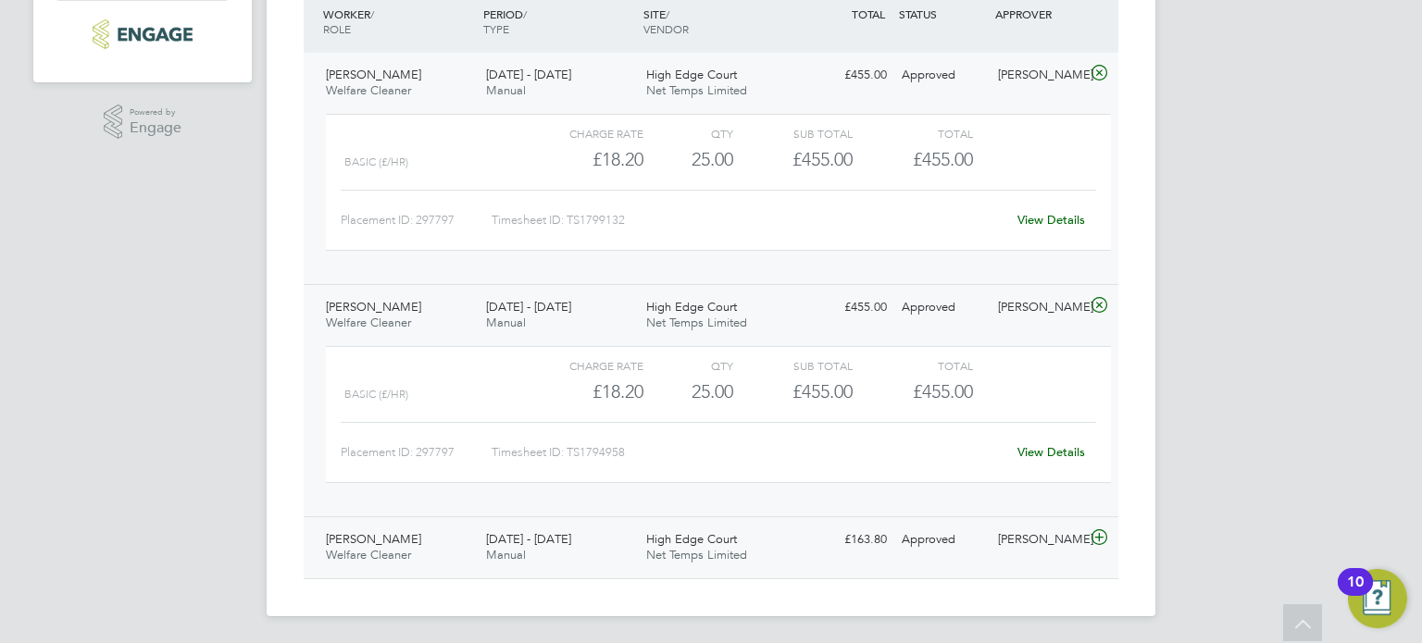
click at [598, 569] on div "Victoria Janickyj Welfare Cleaner 21 - 27 Jul 2025 21 - 27 Jul 2025 Manual High…" at bounding box center [711, 548] width 815 height 62
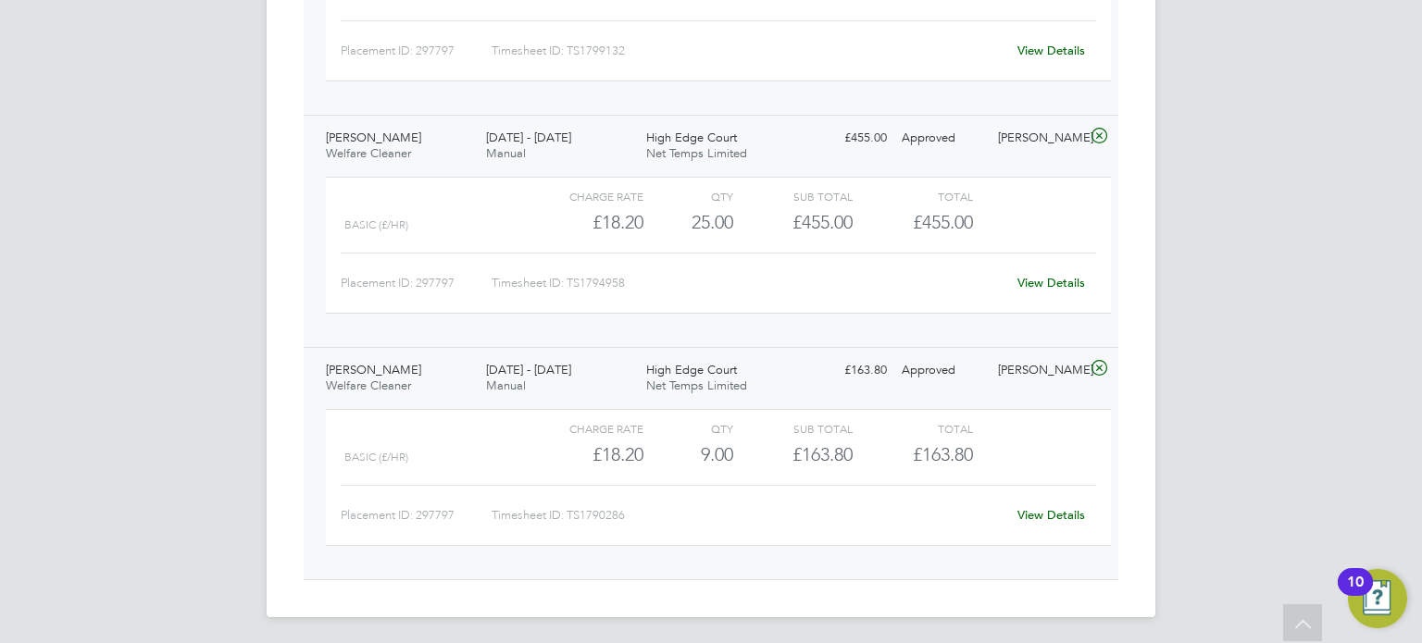
click at [1040, 516] on link "View Details" at bounding box center [1051, 515] width 68 height 16
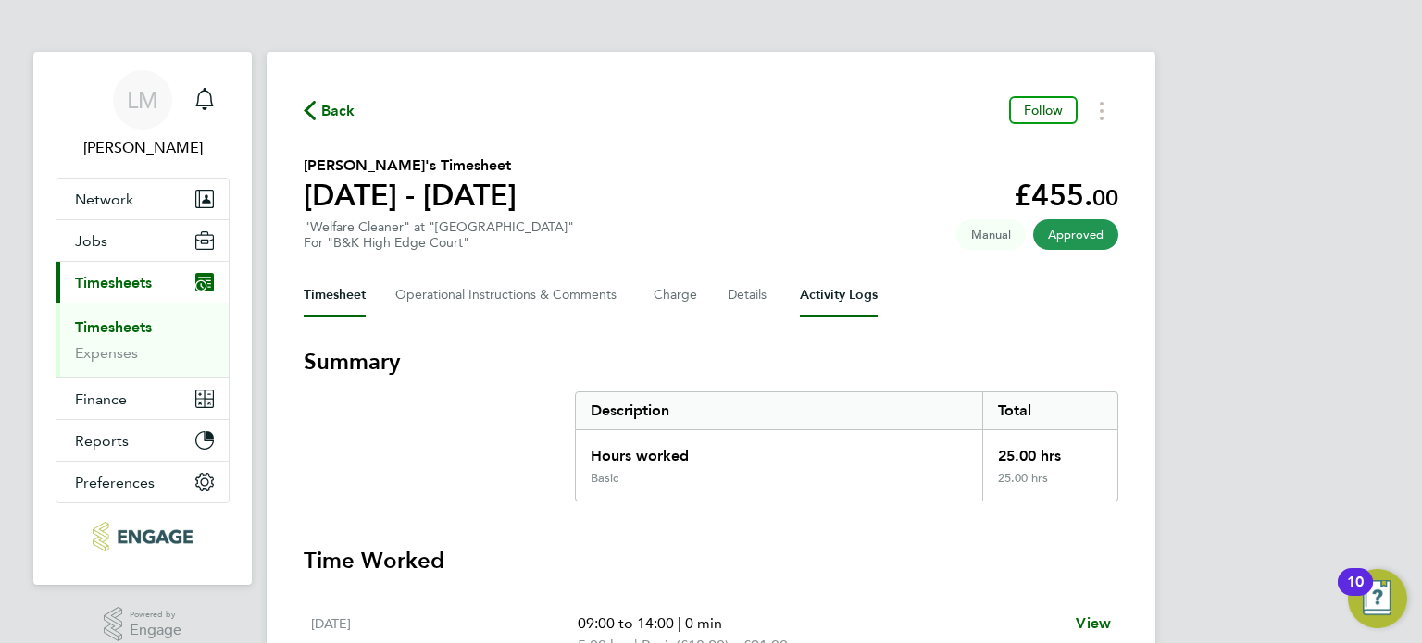
click at [825, 284] on Logs-tab "Activity Logs" at bounding box center [839, 295] width 78 height 44
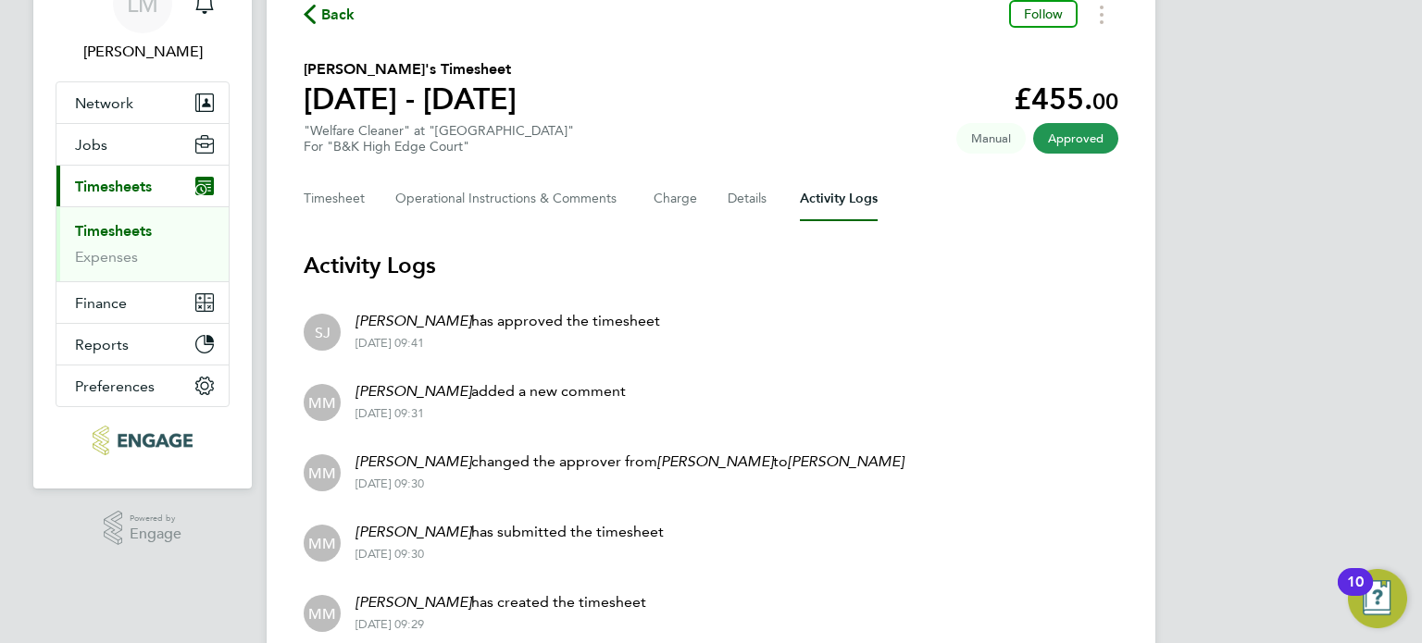
scroll to position [173, 0]
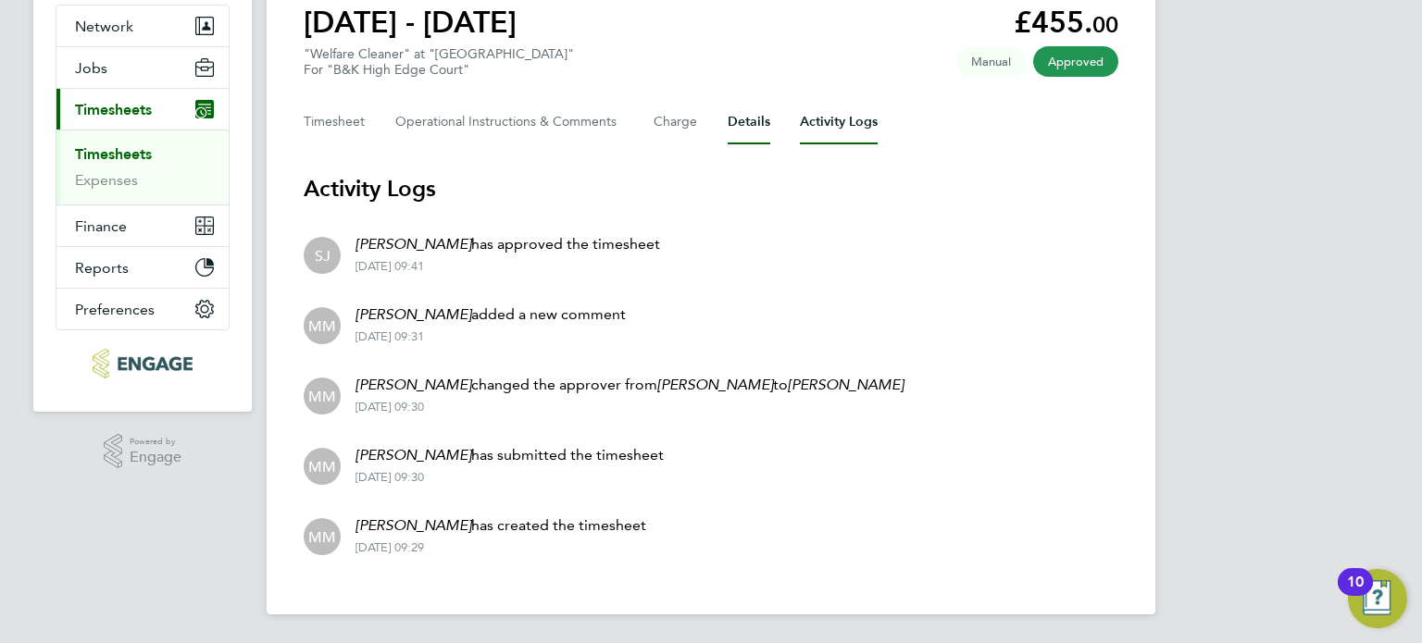
click at [765, 125] on button "Details" at bounding box center [749, 122] width 43 height 44
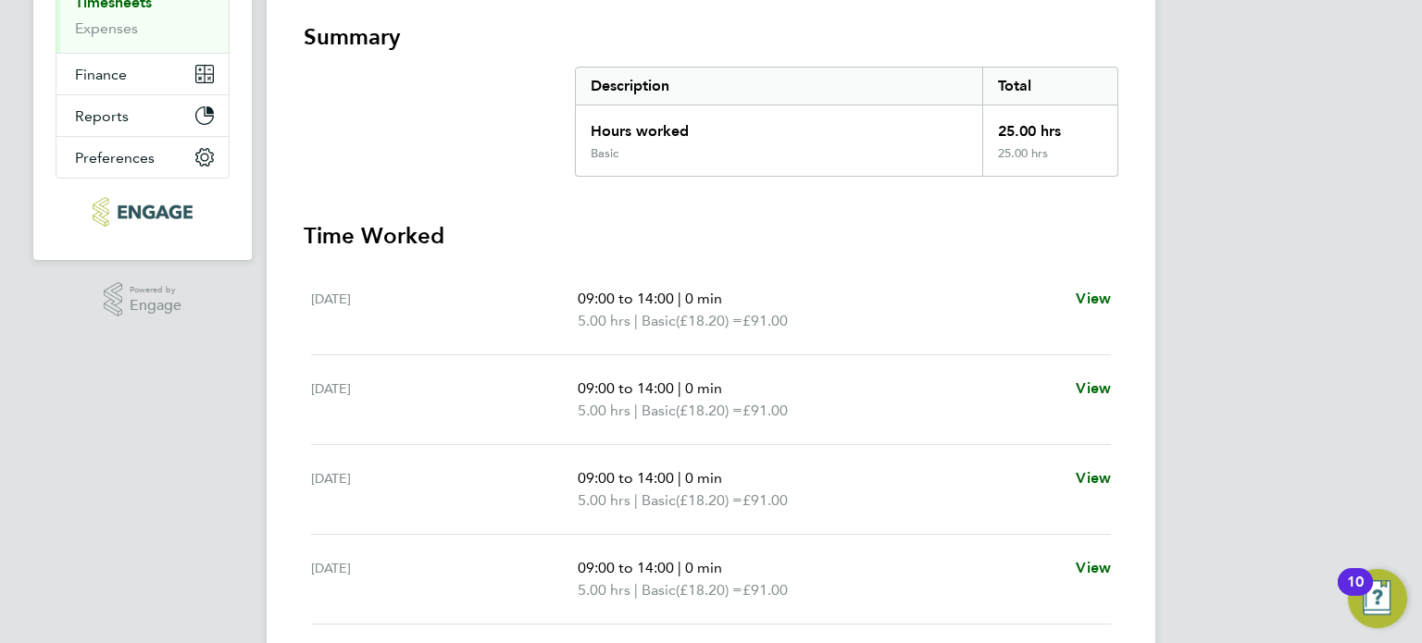
scroll to position [140, 0]
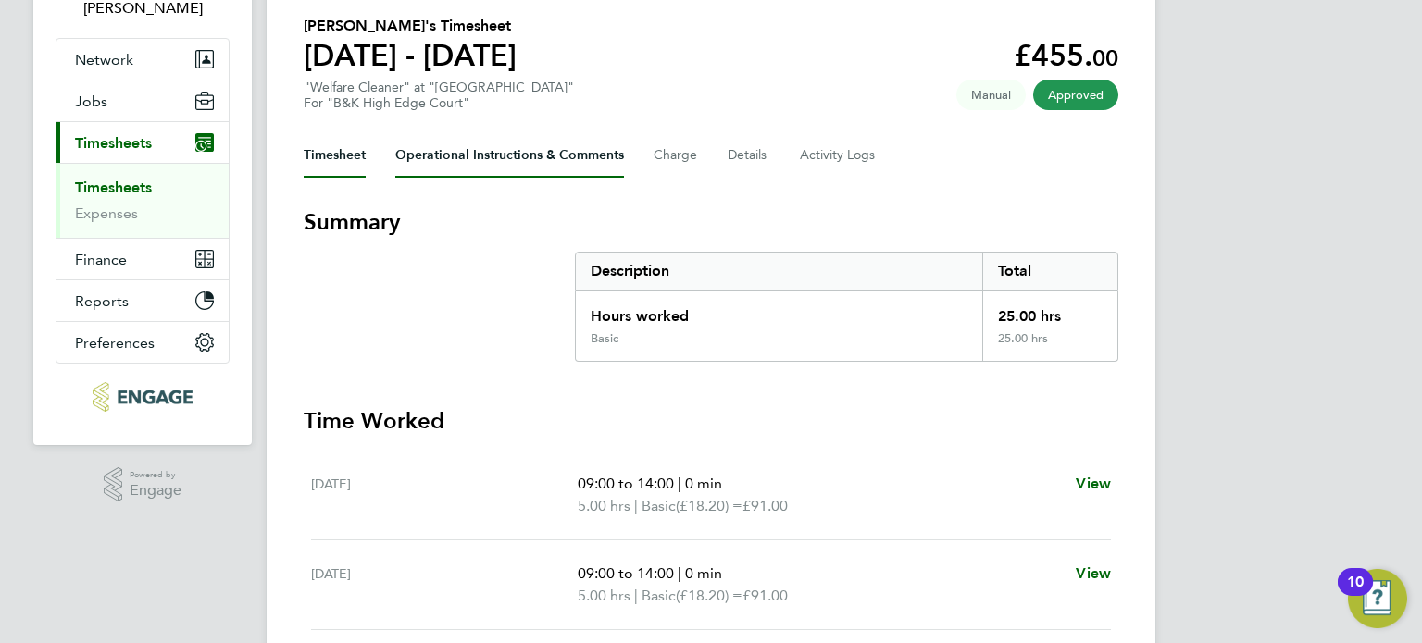
click at [607, 144] on Comments-tab "Operational Instructions & Comments" at bounding box center [509, 155] width 229 height 44
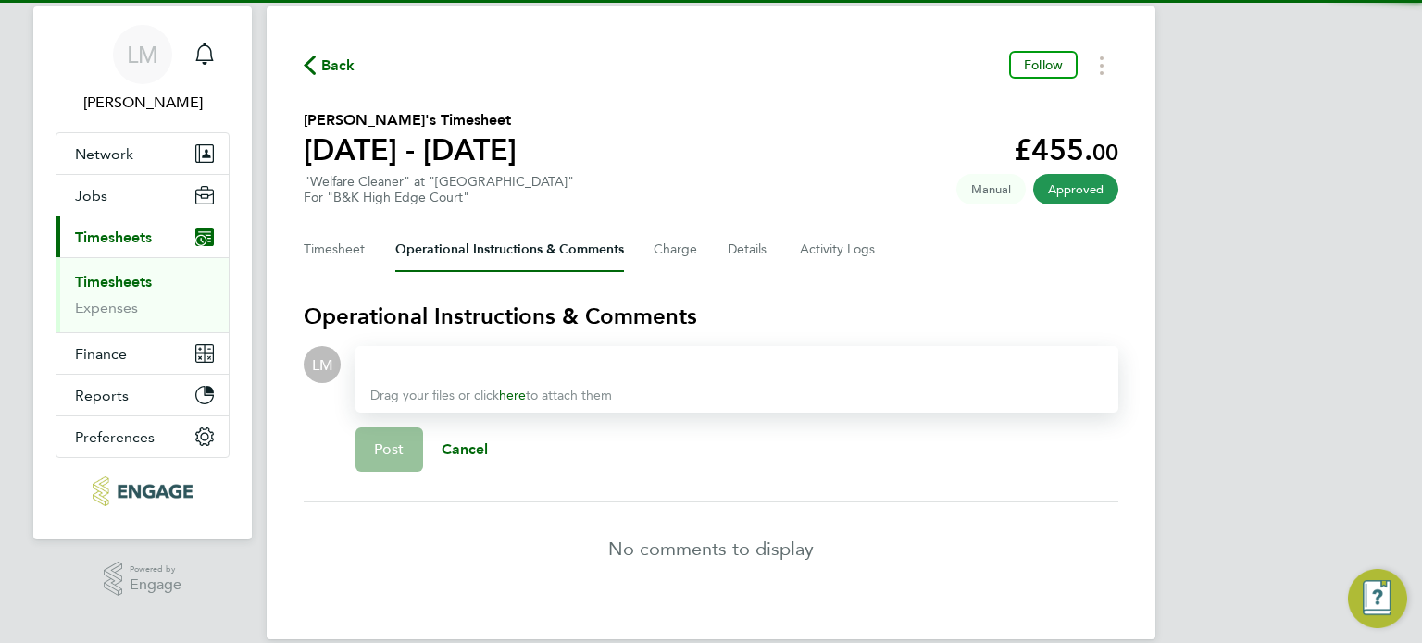
scroll to position [70, 0]
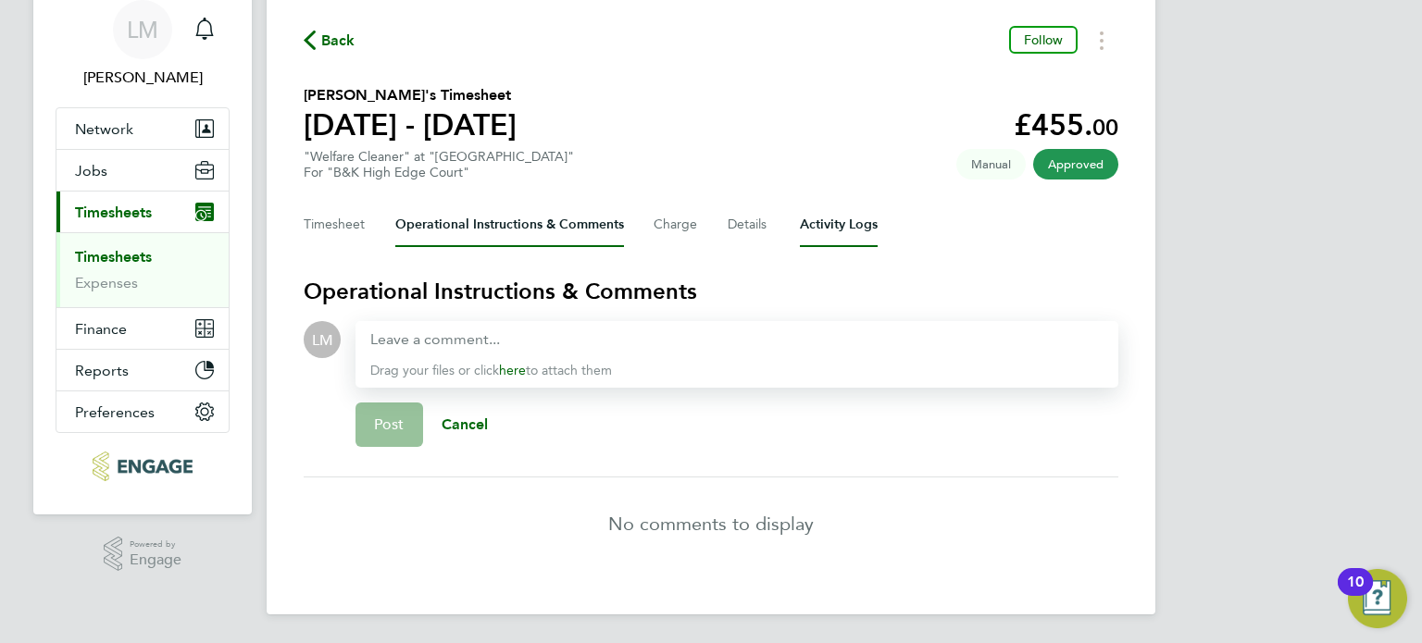
click at [841, 222] on Logs-tab "Activity Logs" at bounding box center [839, 225] width 78 height 44
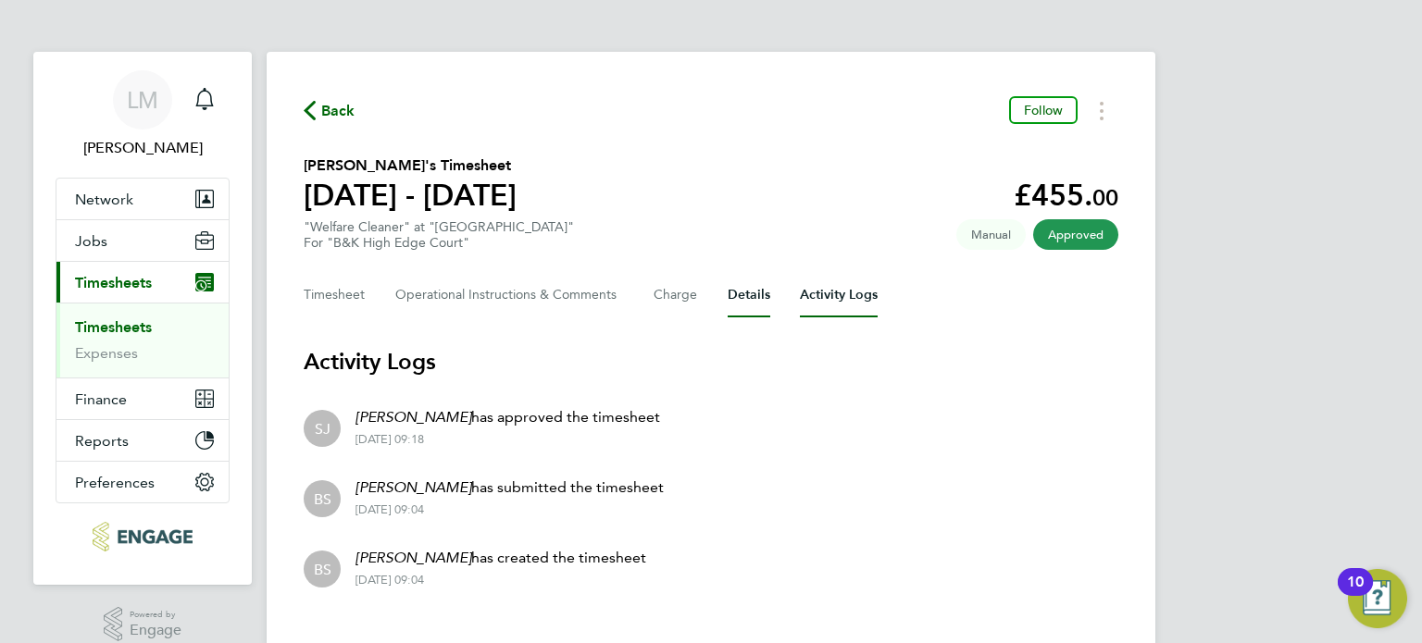
click at [745, 299] on button "Details" at bounding box center [749, 295] width 43 height 44
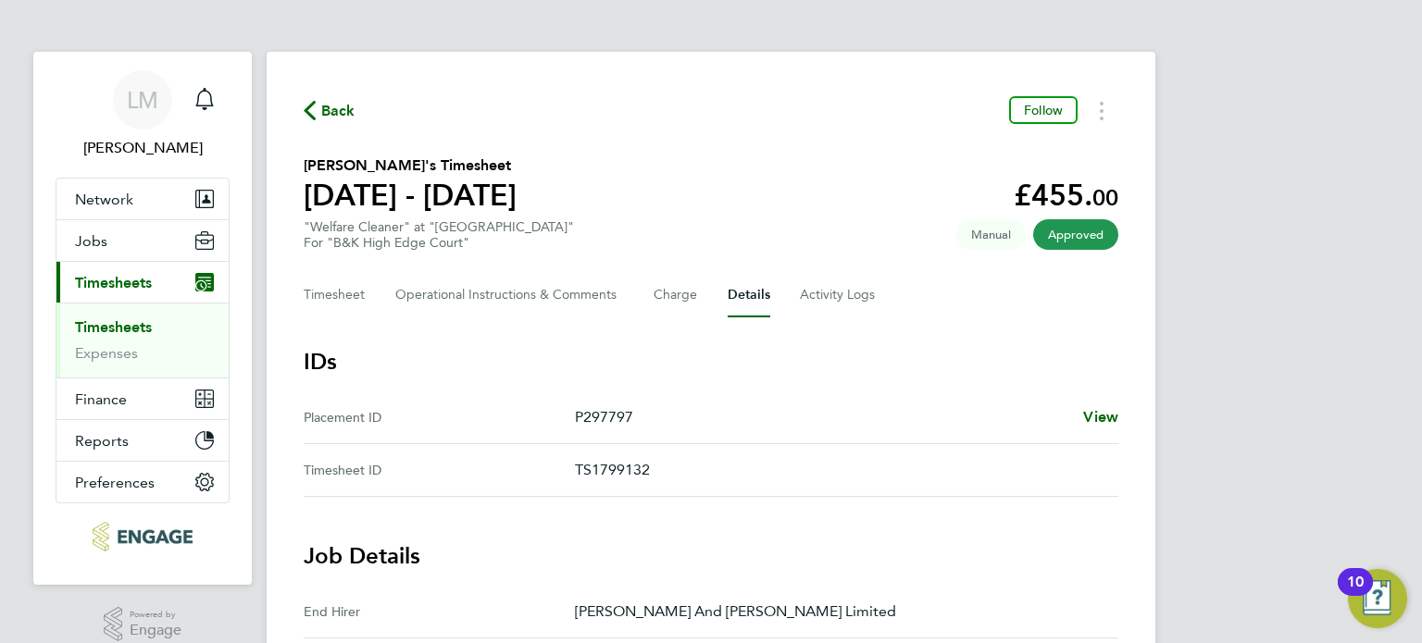
click at [375, 283] on div "Timesheet Operational Instructions & Comments Charge Details Activity Logs" at bounding box center [711, 295] width 815 height 44
click at [374, 297] on div "Timesheet Operational Instructions & Comments Charge Details Activity Logs" at bounding box center [711, 295] width 815 height 44
click at [363, 285] on button "Timesheet" at bounding box center [335, 295] width 62 height 44
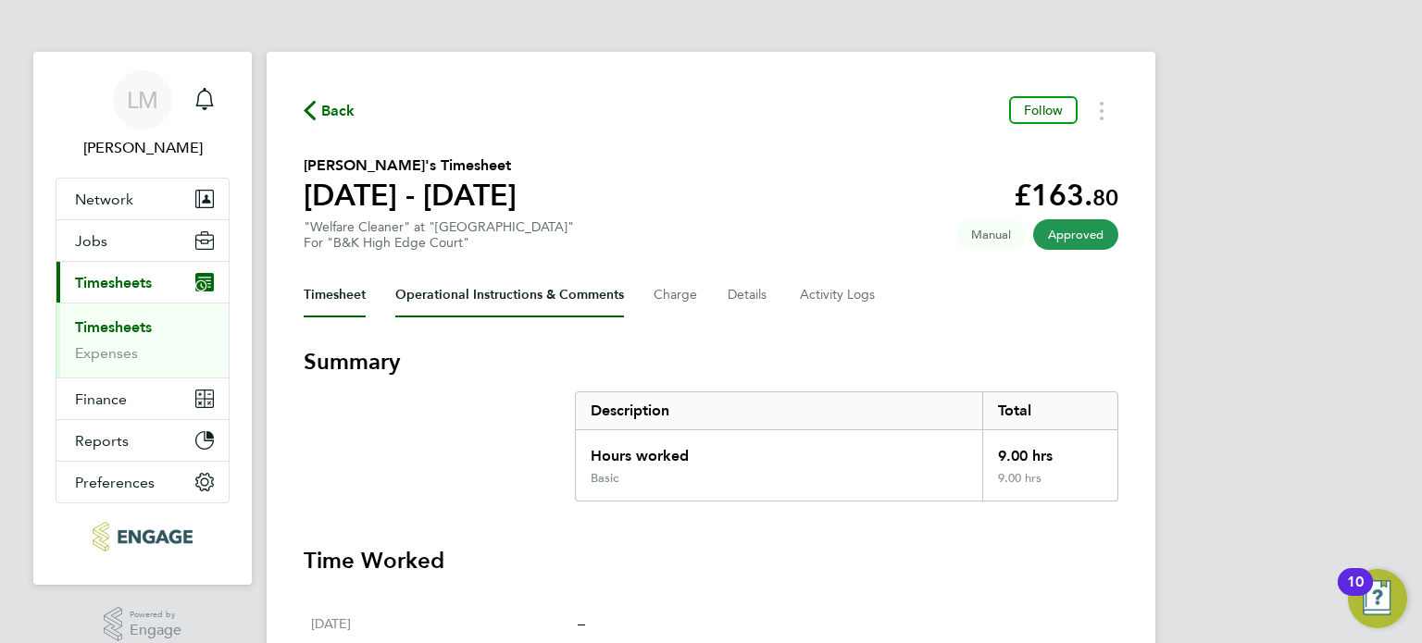
click at [585, 295] on Comments-tab "Operational Instructions & Comments" at bounding box center [509, 295] width 229 height 44
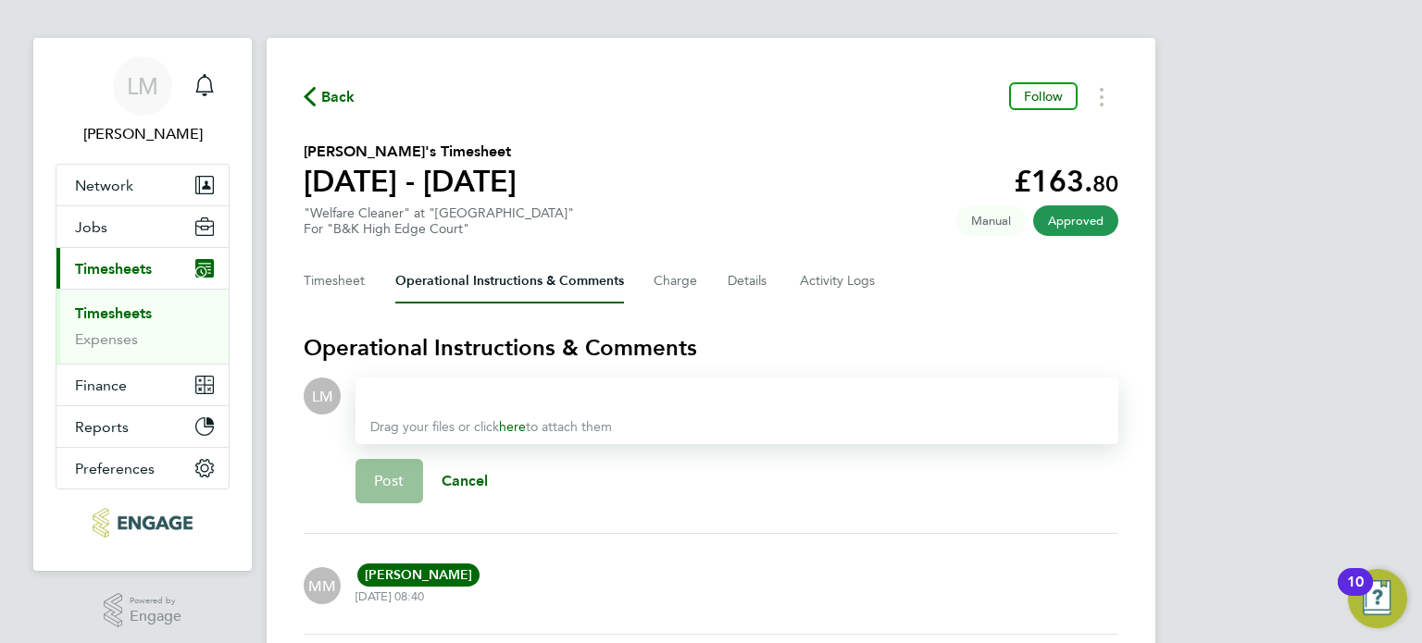
scroll to position [2, 0]
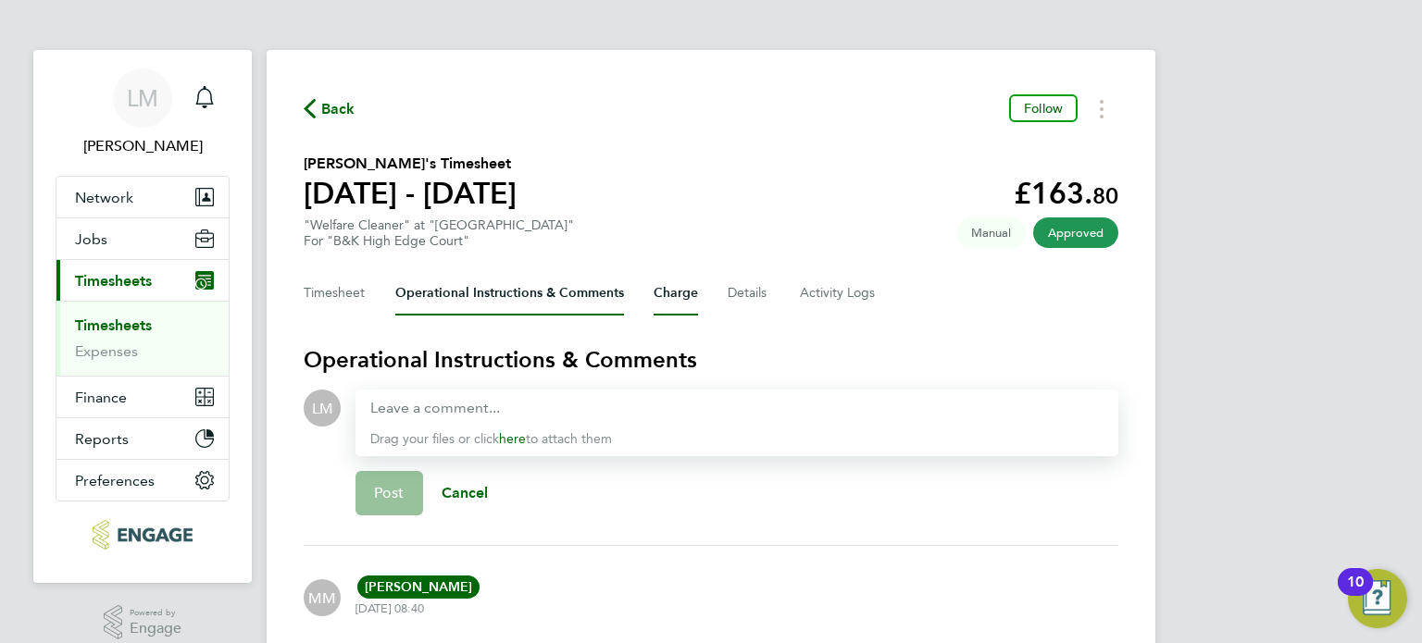
click at [692, 288] on button "Charge" at bounding box center [676, 293] width 44 height 44
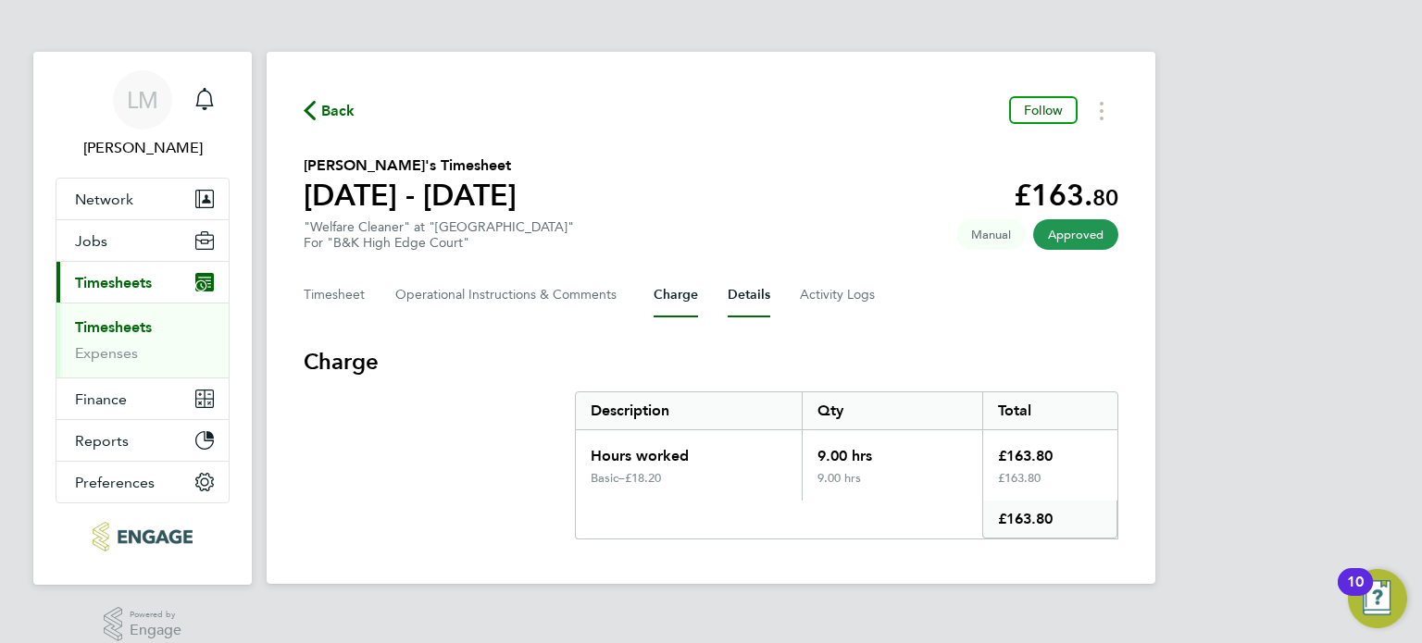
click at [741, 291] on button "Details" at bounding box center [749, 295] width 43 height 44
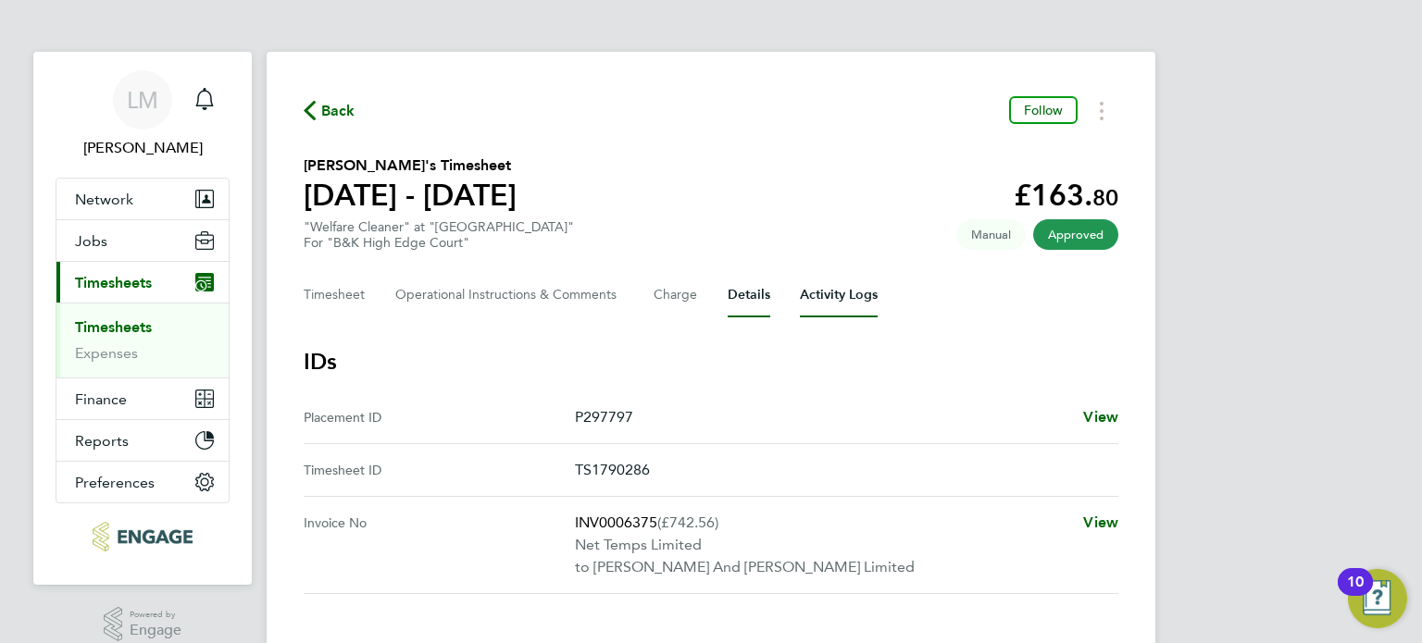
click at [830, 305] on Logs-tab "Activity Logs" at bounding box center [839, 295] width 78 height 44
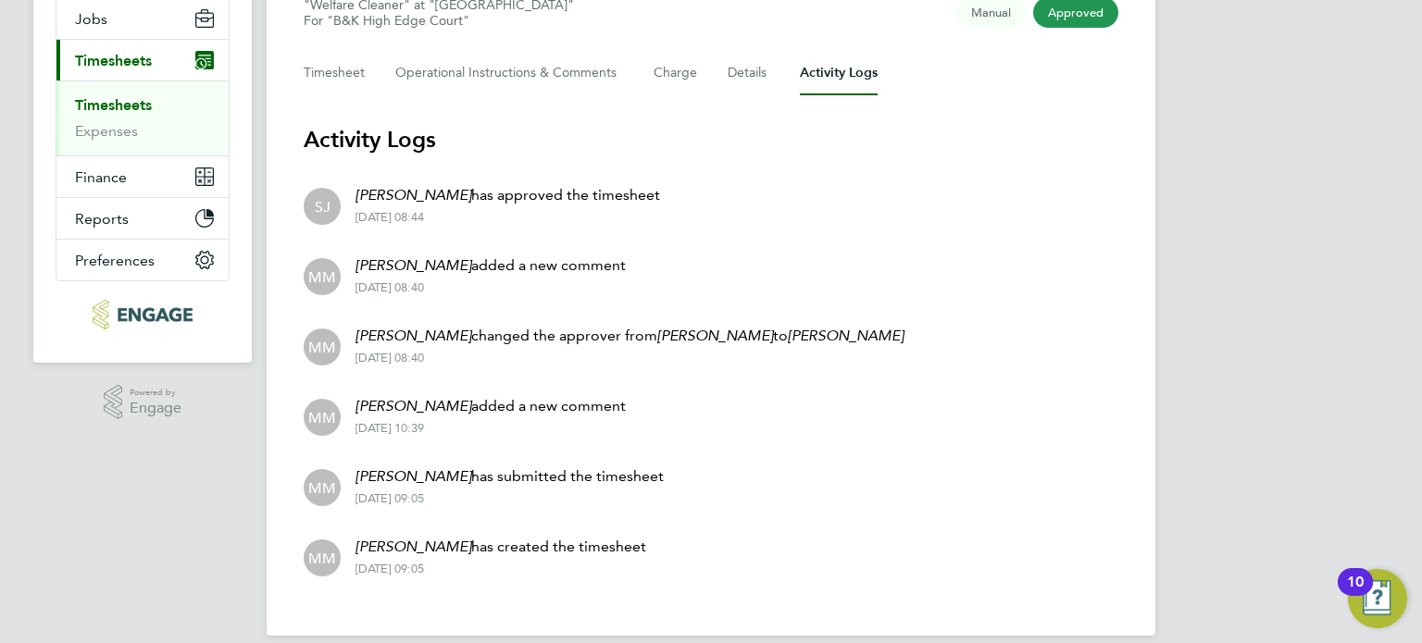
scroll to position [243, 0]
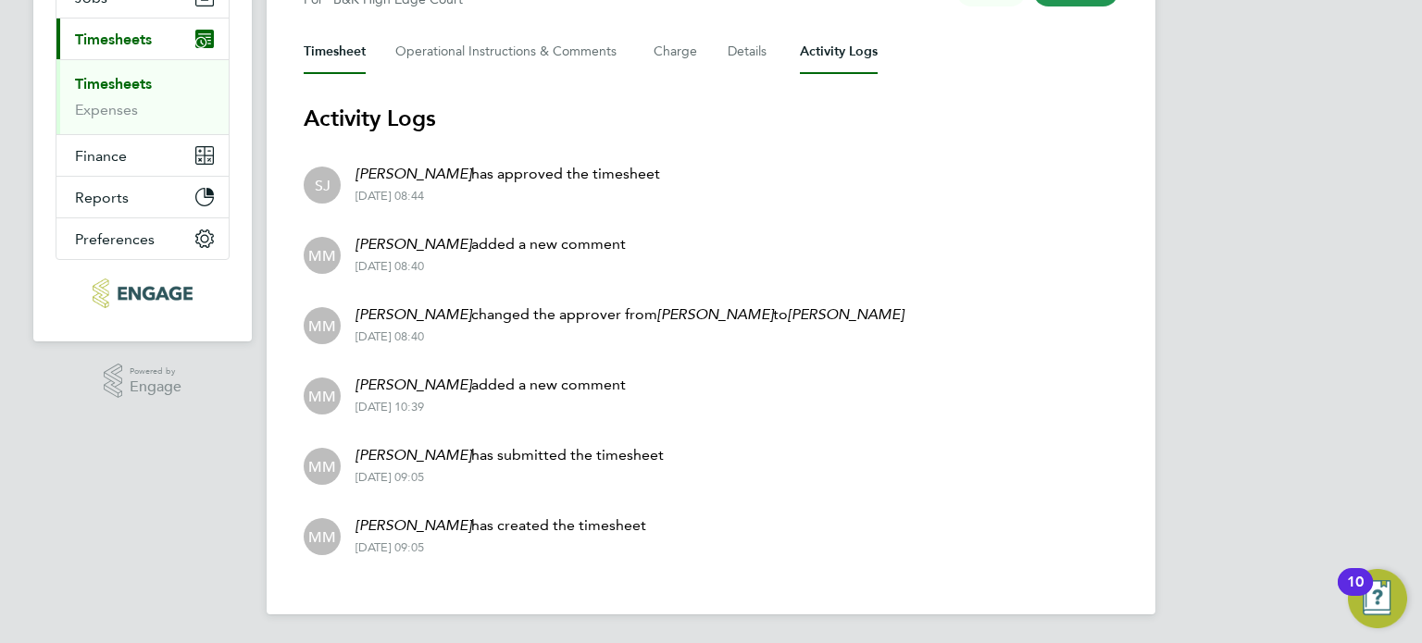
click at [323, 55] on button "Timesheet" at bounding box center [335, 52] width 62 height 44
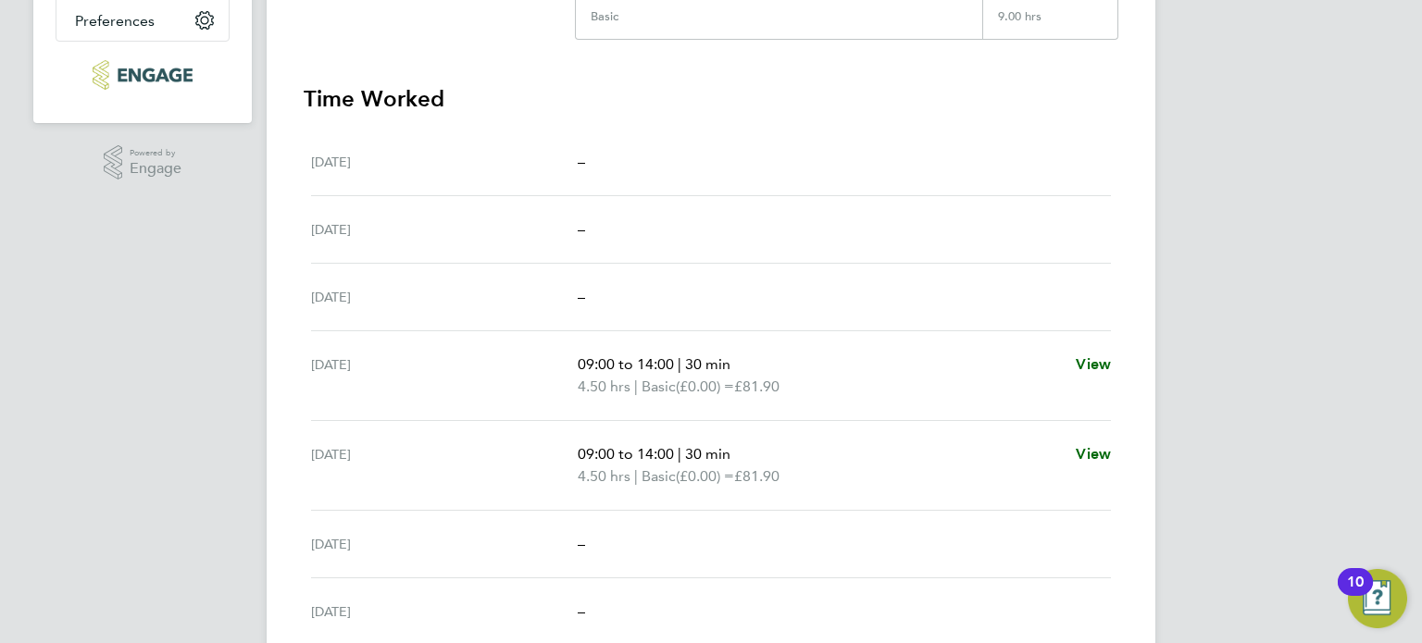
scroll to position [463, 0]
